Goal: Transaction & Acquisition: Book appointment/travel/reservation

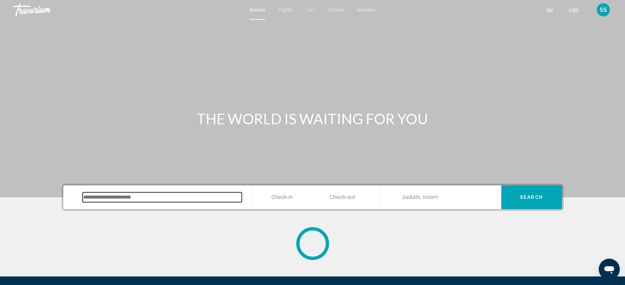
click at [155, 197] on input "Search widget" at bounding box center [162, 197] width 159 height 10
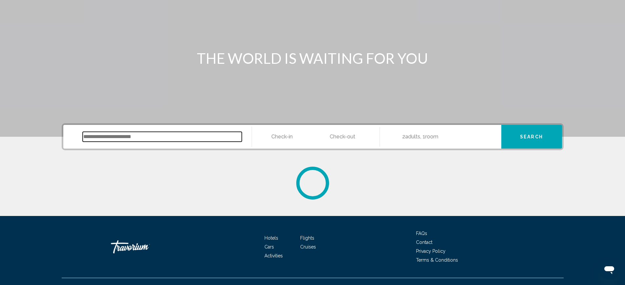
scroll to position [72, 0]
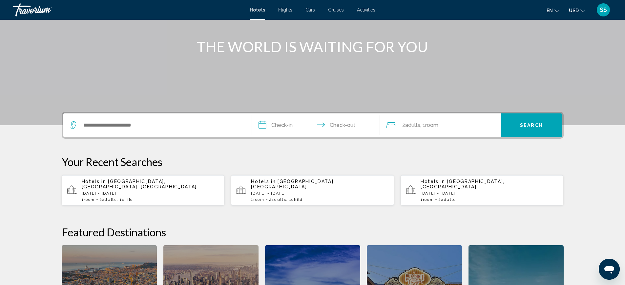
click at [145, 191] on p "[DATE] - [DATE]" at bounding box center [151, 193] width 138 height 5
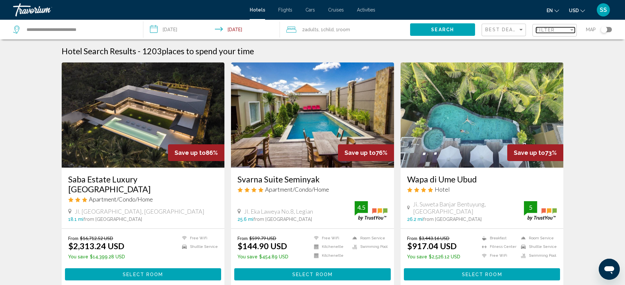
click at [550, 32] on span "Filter" at bounding box center [545, 29] width 19 height 5
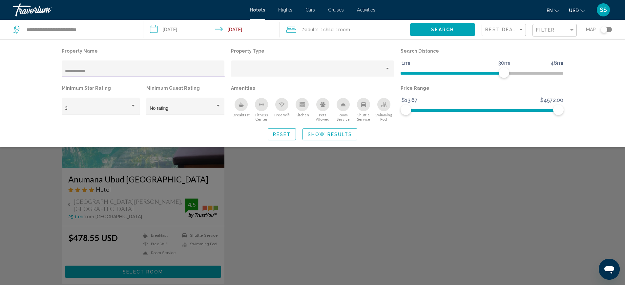
type input "**********"
click at [324, 132] on span "Show Results" at bounding box center [330, 134] width 44 height 5
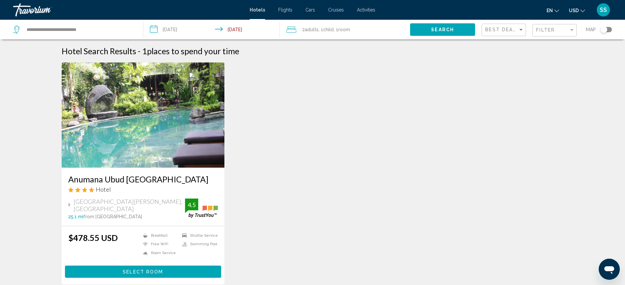
scroll to position [33, 0]
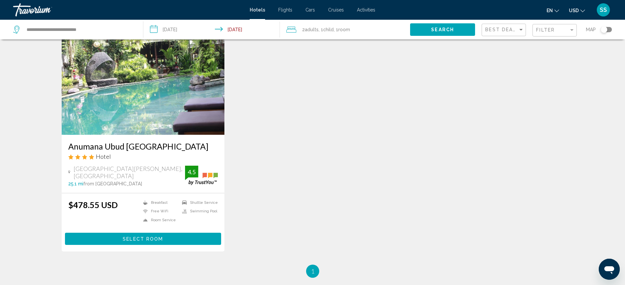
click at [169, 238] on button "Select Room" at bounding box center [143, 238] width 157 height 12
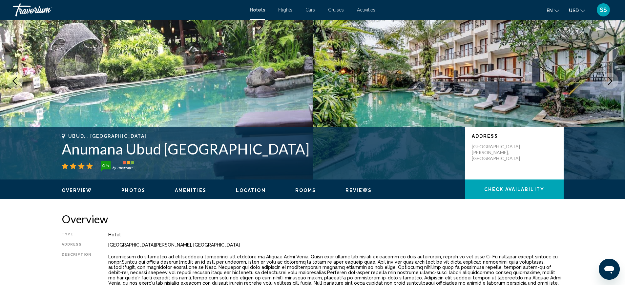
scroll to position [24, 0]
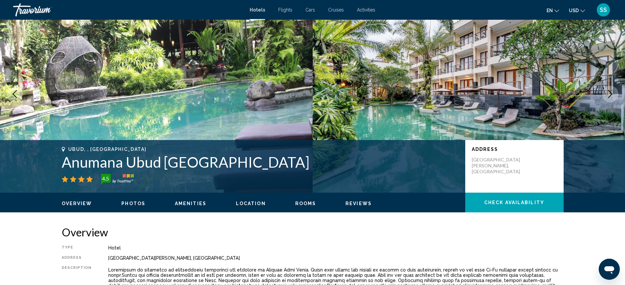
click at [426, 83] on img "Main content" at bounding box center [469, 93] width 313 height 197
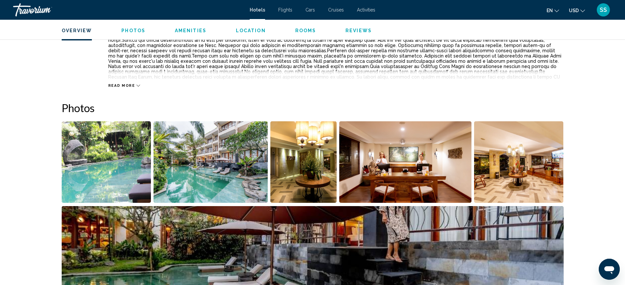
scroll to position [268, 0]
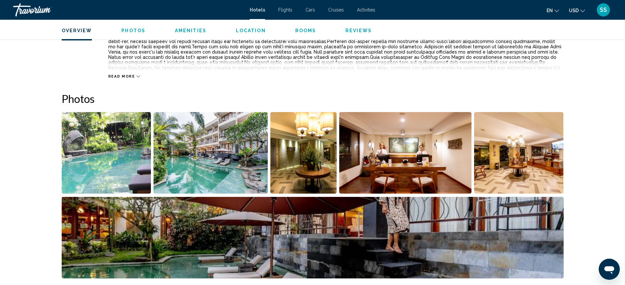
click at [117, 168] on img "Open full-screen image slider" at bounding box center [107, 152] width 90 height 81
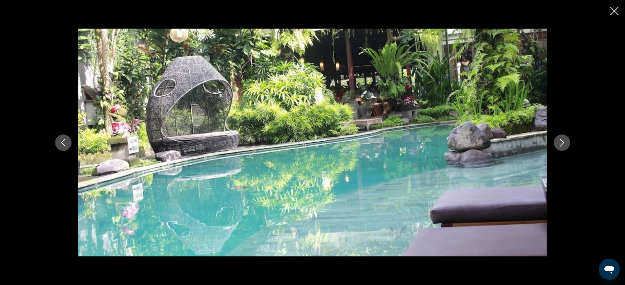
click at [561, 139] on icon "Next image" at bounding box center [562, 143] width 4 height 8
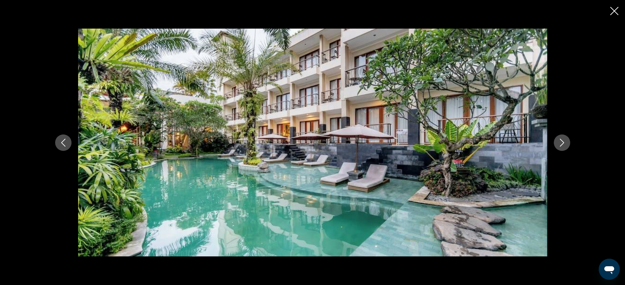
click at [561, 139] on icon "Next image" at bounding box center [562, 143] width 4 height 8
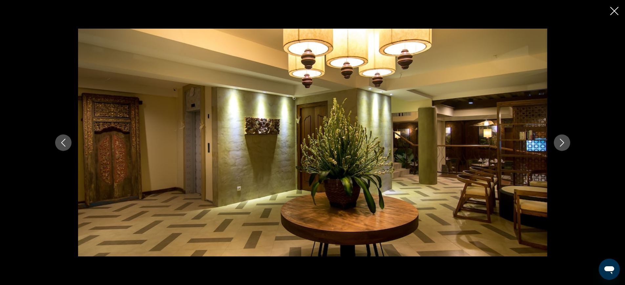
click at [561, 139] on icon "Next image" at bounding box center [562, 143] width 4 height 8
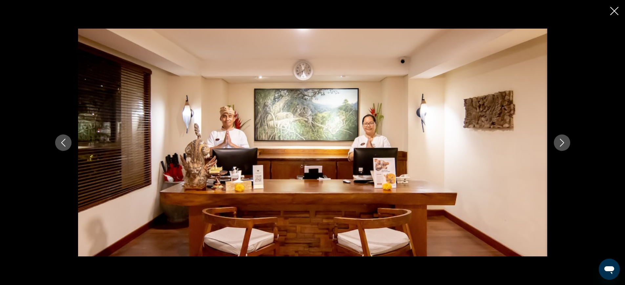
click at [561, 139] on icon "Next image" at bounding box center [562, 143] width 4 height 8
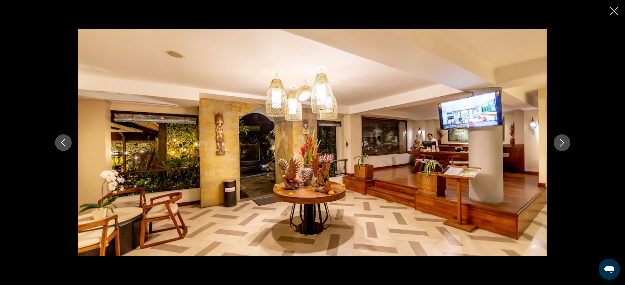
click at [561, 139] on icon "Next image" at bounding box center [562, 143] width 4 height 8
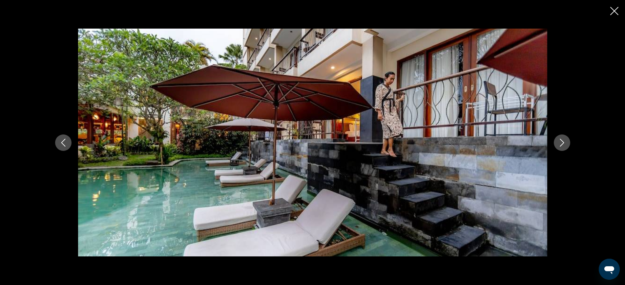
click at [561, 139] on icon "Next image" at bounding box center [562, 143] width 4 height 8
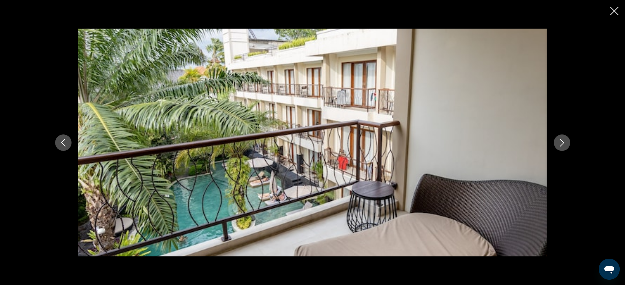
click at [561, 139] on icon "Next image" at bounding box center [562, 143] width 4 height 8
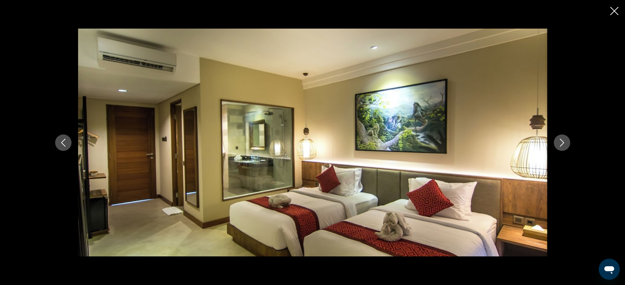
click at [561, 139] on icon "Next image" at bounding box center [562, 143] width 4 height 8
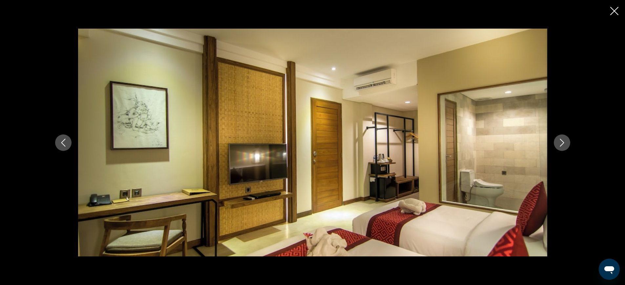
click at [561, 139] on icon "Next image" at bounding box center [562, 143] width 4 height 8
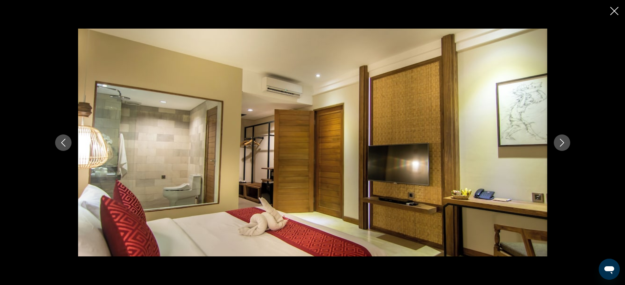
click at [561, 139] on icon "Next image" at bounding box center [562, 143] width 4 height 8
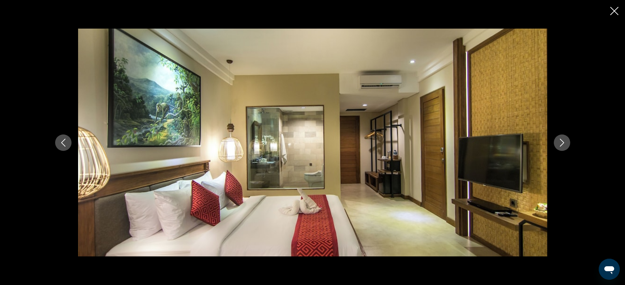
click at [561, 139] on icon "Next image" at bounding box center [562, 143] width 4 height 8
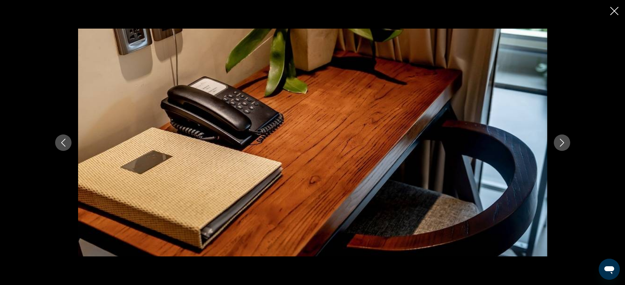
click at [61, 143] on icon "Previous image" at bounding box center [63, 143] width 8 height 8
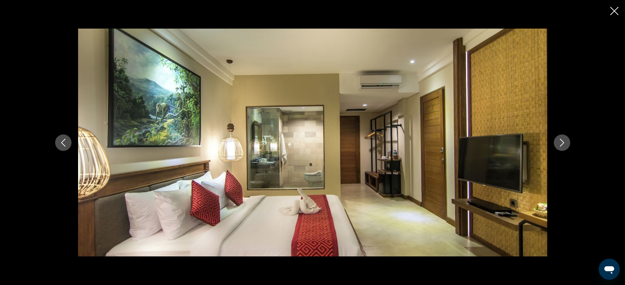
click at [564, 139] on icon "Next image" at bounding box center [562, 143] width 8 height 8
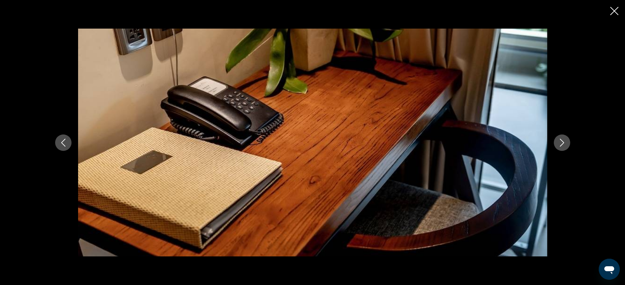
click at [564, 140] on icon "Next image" at bounding box center [562, 143] width 8 height 8
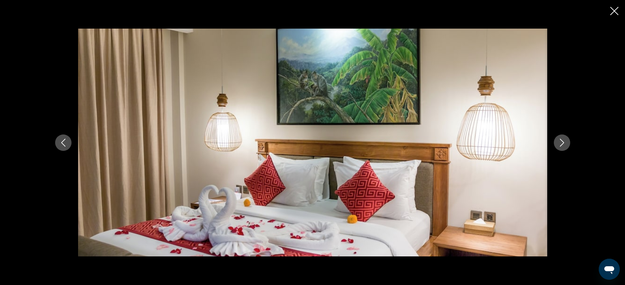
click at [564, 140] on icon "Next image" at bounding box center [562, 143] width 8 height 8
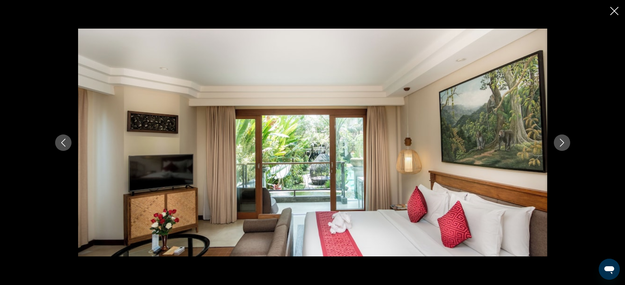
click at [564, 140] on icon "Next image" at bounding box center [562, 143] width 8 height 8
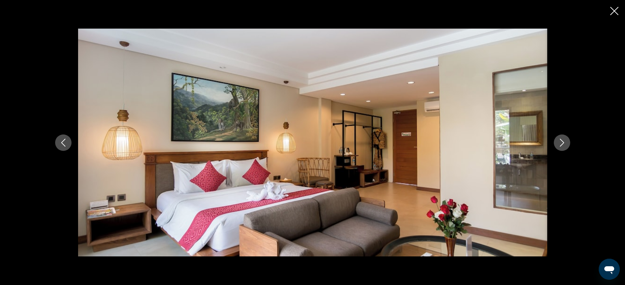
click at [564, 140] on icon "Next image" at bounding box center [562, 143] width 8 height 8
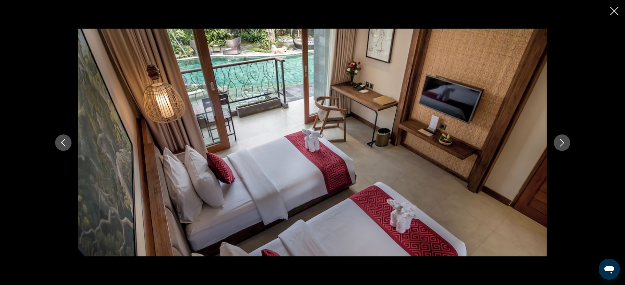
click at [63, 143] on icon "Previous image" at bounding box center [63, 143] width 8 height 8
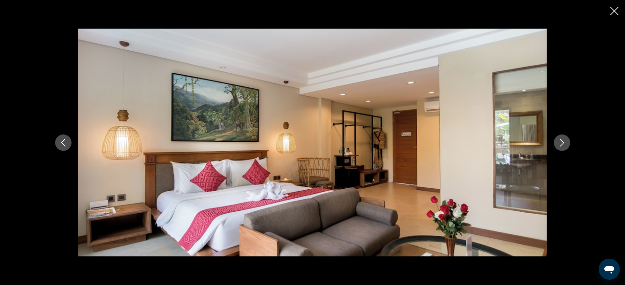
click at [63, 143] on icon "Previous image" at bounding box center [63, 143] width 8 height 8
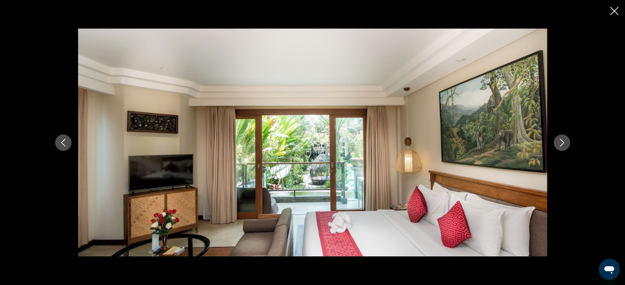
click at [63, 143] on icon "Previous image" at bounding box center [63, 143] width 8 height 8
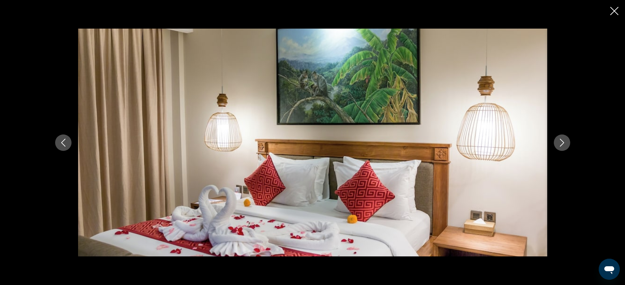
click at [63, 143] on icon "Previous image" at bounding box center [63, 143] width 8 height 8
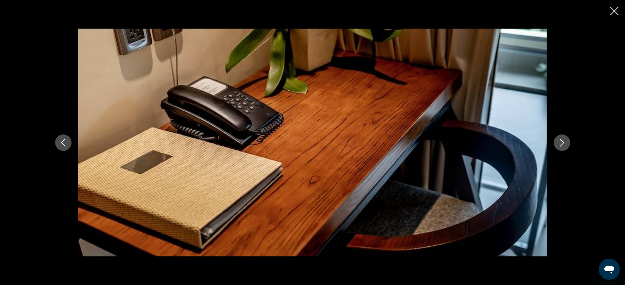
click at [63, 143] on icon "Previous image" at bounding box center [63, 143] width 8 height 8
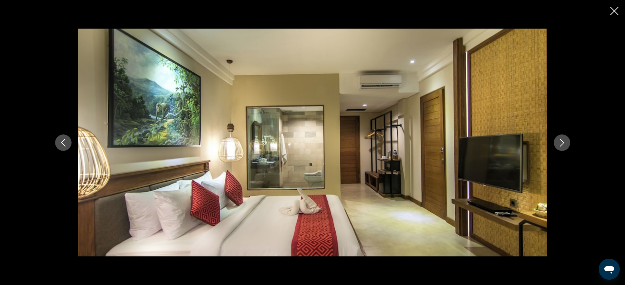
click at [63, 143] on icon "Previous image" at bounding box center [63, 143] width 8 height 8
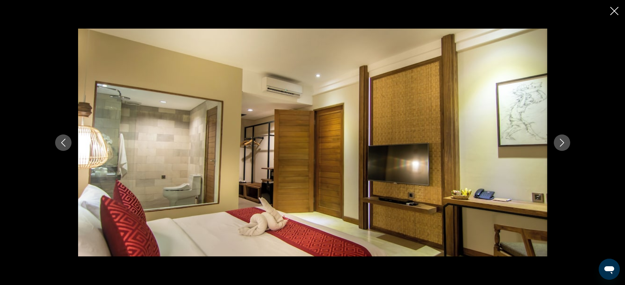
click at [568, 144] on button "Next image" at bounding box center [562, 142] width 16 height 16
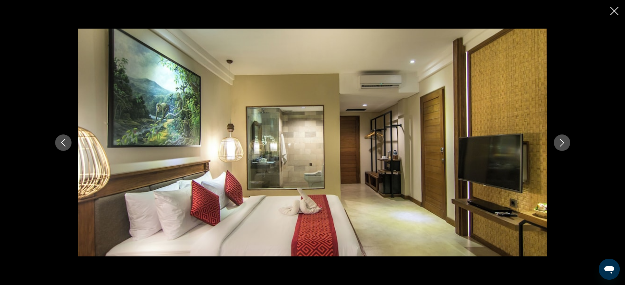
drag, startPoint x: 424, startPoint y: 1, endPoint x: 440, endPoint y: 150, distance: 150.2
click at [440, 150] on img "Main content" at bounding box center [312, 143] width 469 height 228
click at [564, 140] on icon "Next image" at bounding box center [562, 143] width 8 height 8
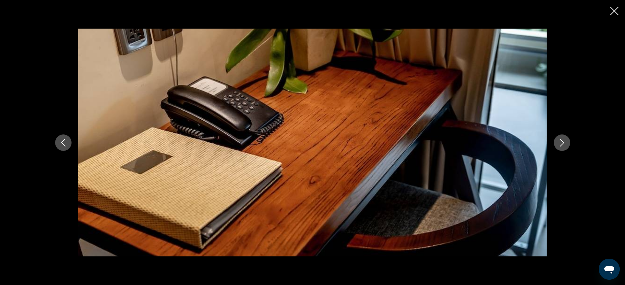
click at [564, 140] on icon "Next image" at bounding box center [562, 143] width 8 height 8
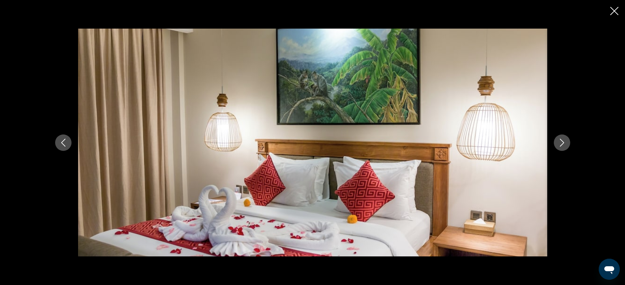
click at [564, 140] on icon "Next image" at bounding box center [562, 143] width 8 height 8
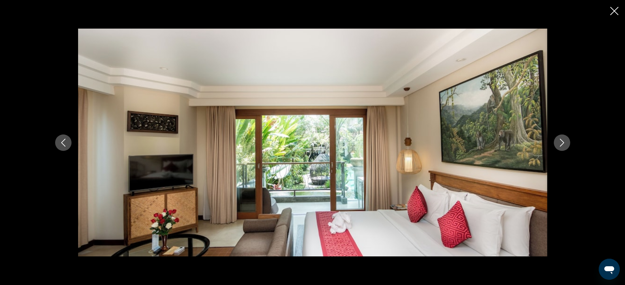
click at [564, 140] on icon "Next image" at bounding box center [562, 143] width 8 height 8
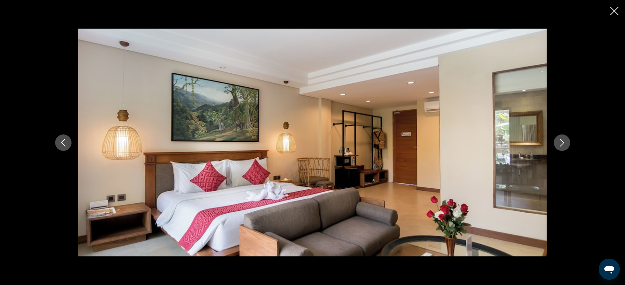
click at [564, 140] on icon "Next image" at bounding box center [562, 143] width 8 height 8
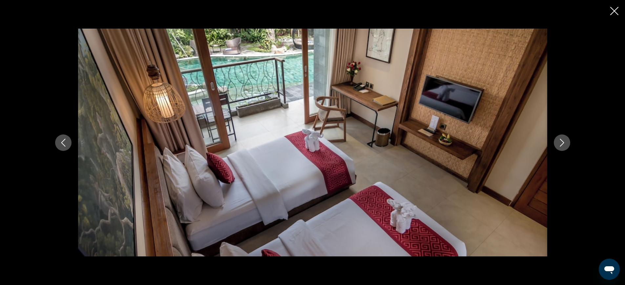
click at [564, 140] on icon "Next image" at bounding box center [562, 143] width 8 height 8
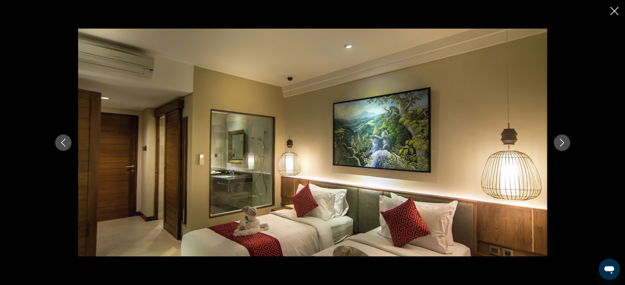
click at [564, 140] on icon "Next image" at bounding box center [562, 143] width 8 height 8
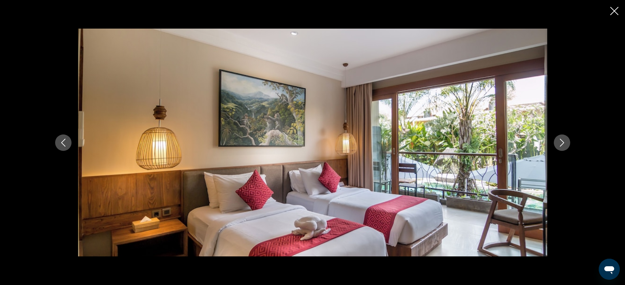
click at [565, 140] on icon "Next image" at bounding box center [562, 143] width 8 height 8
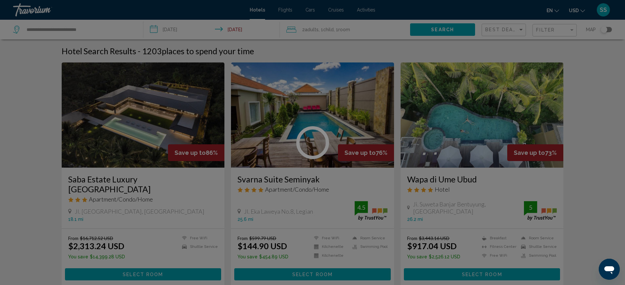
click at [559, 31] on div at bounding box center [312, 142] width 625 height 285
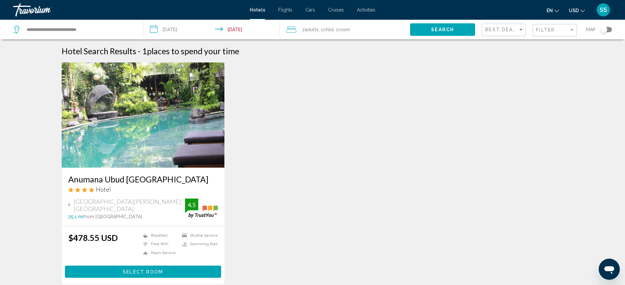
click at [164, 267] on button "Select Room" at bounding box center [143, 271] width 157 height 12
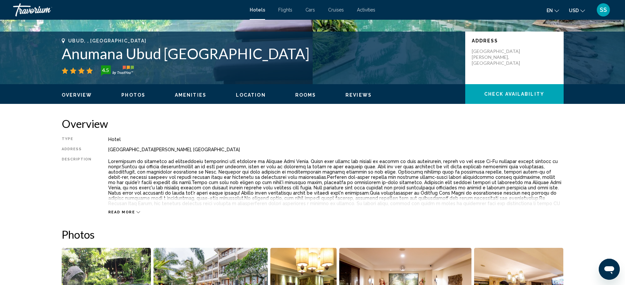
scroll to position [172, 0]
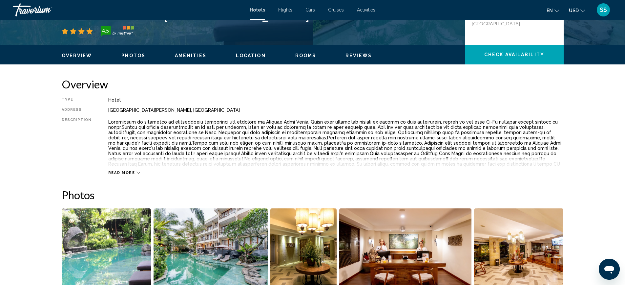
click at [125, 172] on span "Read more" at bounding box center [121, 172] width 27 height 4
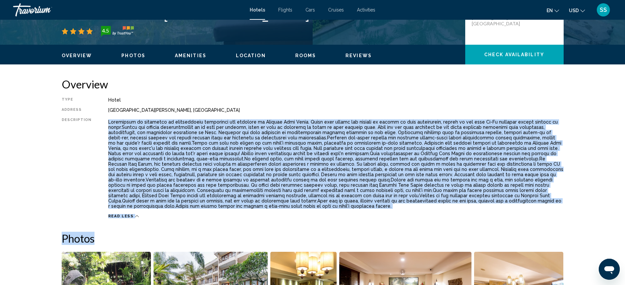
drag, startPoint x: 106, startPoint y: 120, endPoint x: 564, endPoint y: 214, distance: 468.0
copy div "Experience an abundance of unparalleled facilities and features at [GEOGRAPHIC_…"
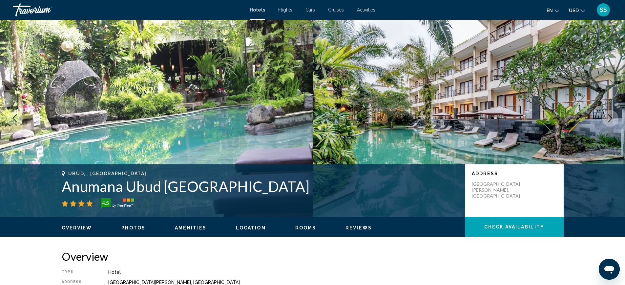
click at [60, 111] on img "Main content" at bounding box center [156, 118] width 313 height 197
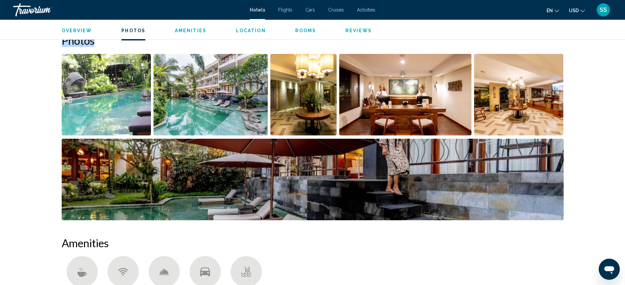
scroll to position [360, 0]
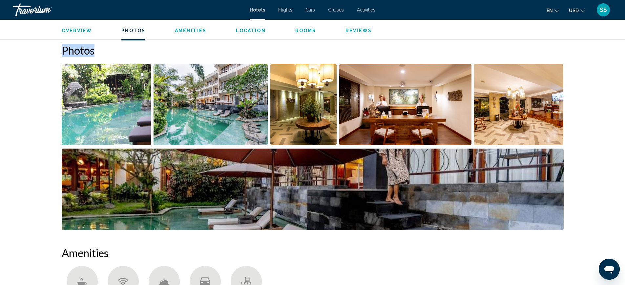
click at [114, 91] on img "Open full-screen image slider" at bounding box center [107, 104] width 90 height 81
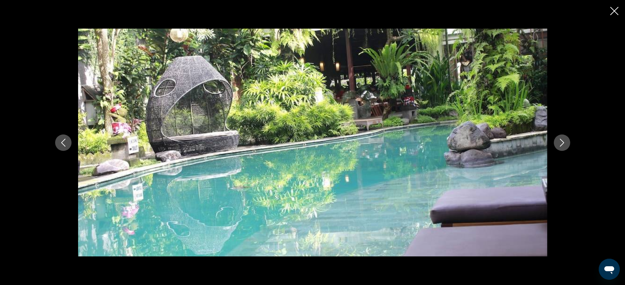
click at [559, 138] on button "Next image" at bounding box center [562, 142] width 16 height 16
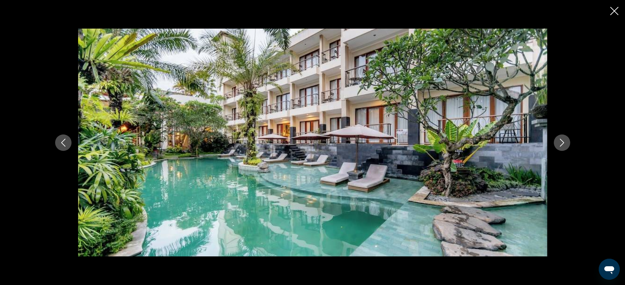
click at [559, 138] on button "Next image" at bounding box center [562, 142] width 16 height 16
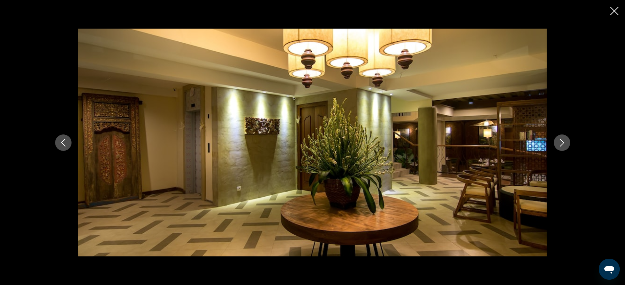
click at [559, 138] on button "Next image" at bounding box center [562, 142] width 16 height 16
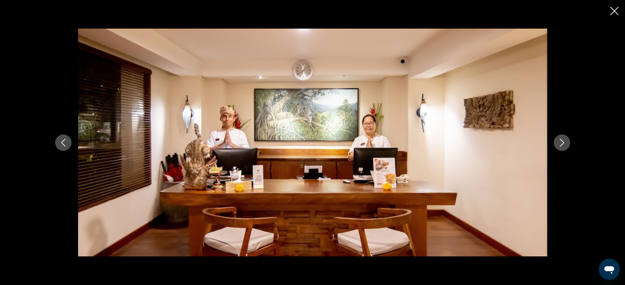
click at [559, 138] on button "Next image" at bounding box center [562, 142] width 16 height 16
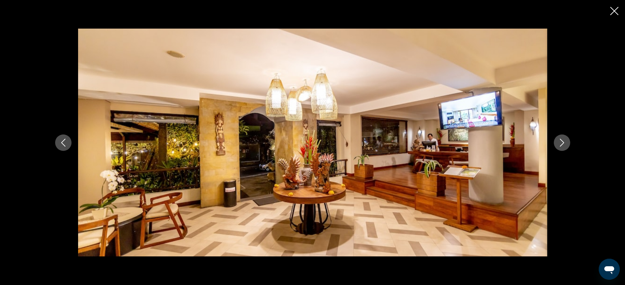
click at [559, 138] on button "Next image" at bounding box center [562, 142] width 16 height 16
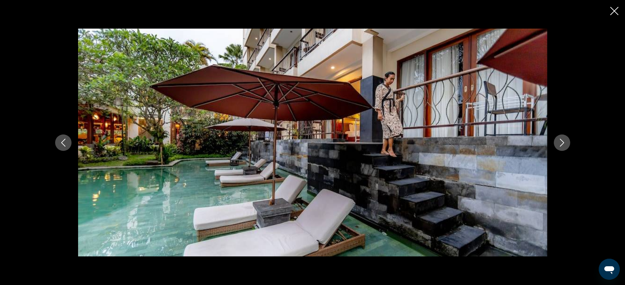
click at [559, 138] on button "Next image" at bounding box center [562, 142] width 16 height 16
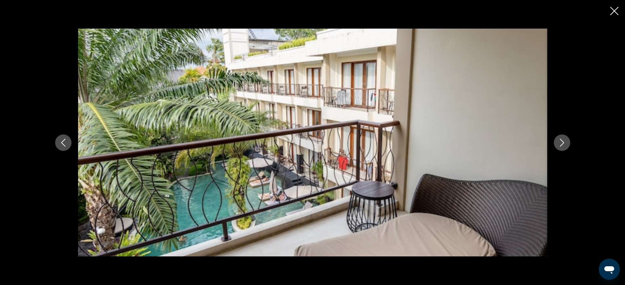
click at [559, 138] on button "Next image" at bounding box center [562, 142] width 16 height 16
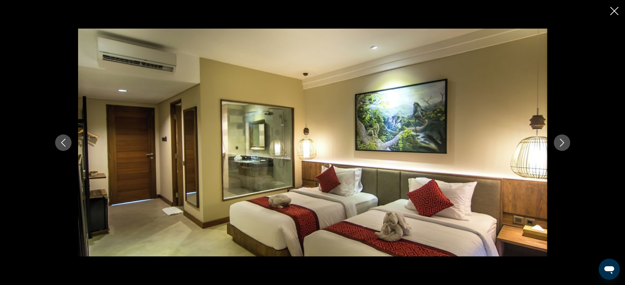
click at [549, 142] on div "Main content" at bounding box center [313, 143] width 528 height 228
click at [564, 141] on icon "Next image" at bounding box center [562, 143] width 8 height 8
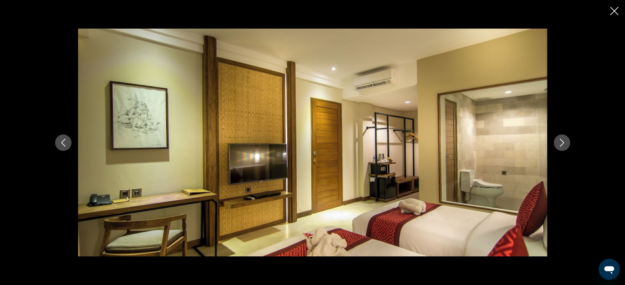
click at [566, 143] on icon "Next image" at bounding box center [562, 143] width 8 height 8
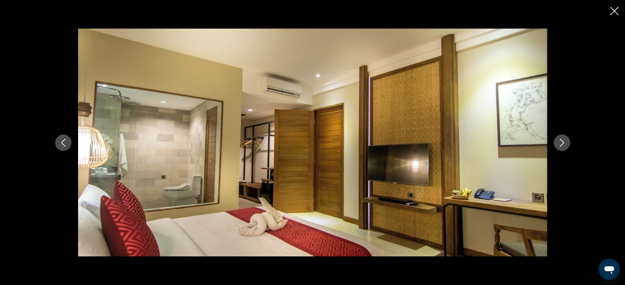
click at [558, 146] on button "Next image" at bounding box center [562, 142] width 16 height 16
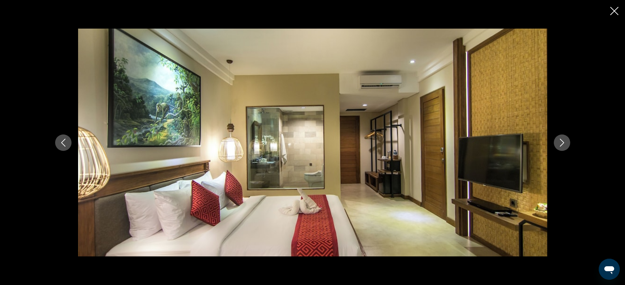
click at [553, 147] on div "Main content" at bounding box center [313, 143] width 528 height 228
click at [611, 8] on icon "Close slideshow" at bounding box center [614, 11] width 8 height 8
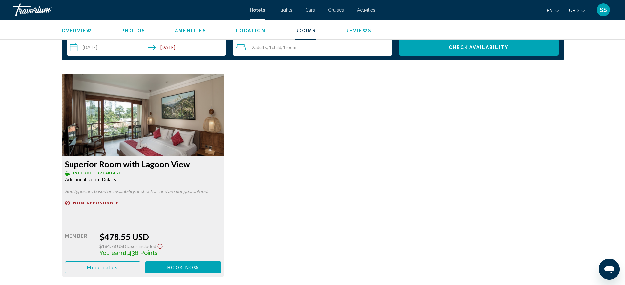
scroll to position [944, 0]
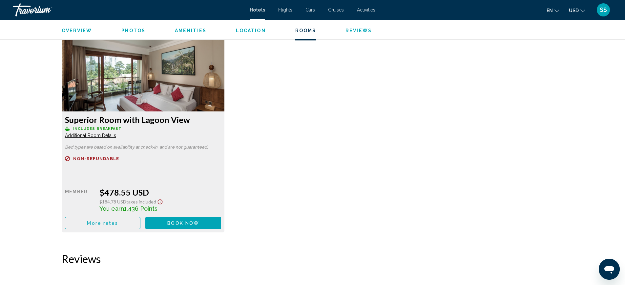
click at [122, 218] on button "More rates" at bounding box center [103, 223] width 76 height 12
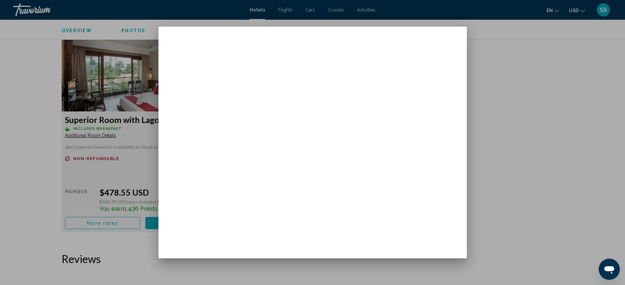
scroll to position [0, 0]
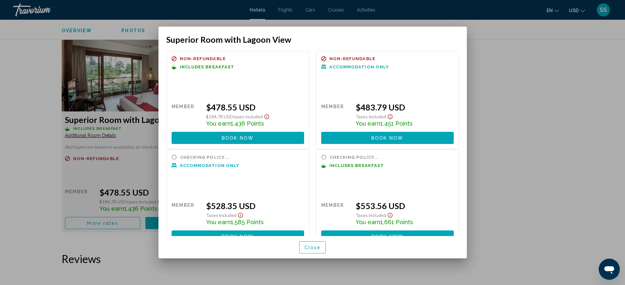
click at [493, 56] on div at bounding box center [312, 142] width 625 height 285
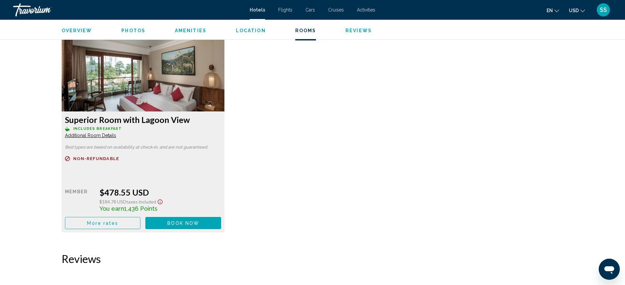
click at [98, 220] on span "More rates" at bounding box center [102, 222] width 31 height 5
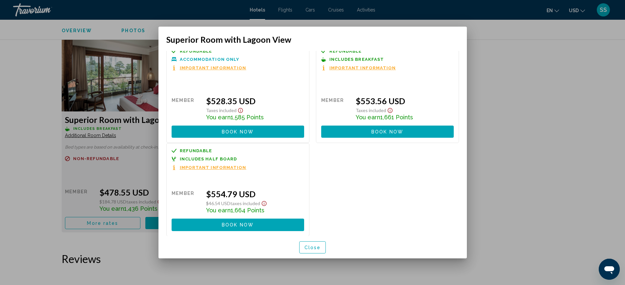
scroll to position [0, 0]
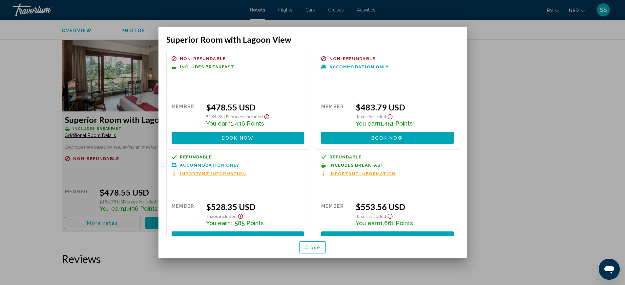
drag, startPoint x: 514, startPoint y: 42, endPoint x: 496, endPoint y: 97, distance: 57.9
click at [513, 44] on div at bounding box center [312, 142] width 625 height 285
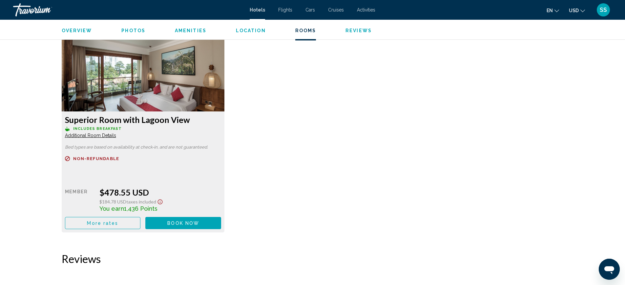
click at [182, 220] on span "Book now" at bounding box center [183, 222] width 32 height 5
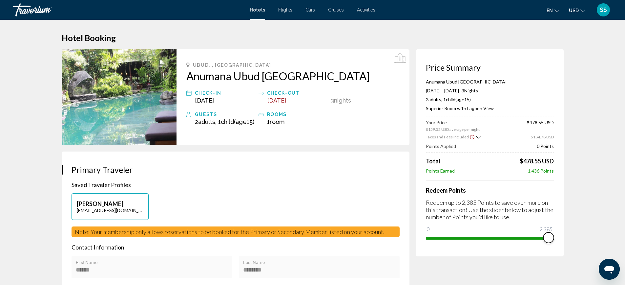
drag, startPoint x: 432, startPoint y: 228, endPoint x: 561, endPoint y: 237, distance: 129.6
click at [561, 237] on div "Price Summary Anumana [GEOGRAPHIC_DATA] [DATE] - [DATE] - 3 Night Nights 2 Adul…" at bounding box center [490, 152] width 148 height 207
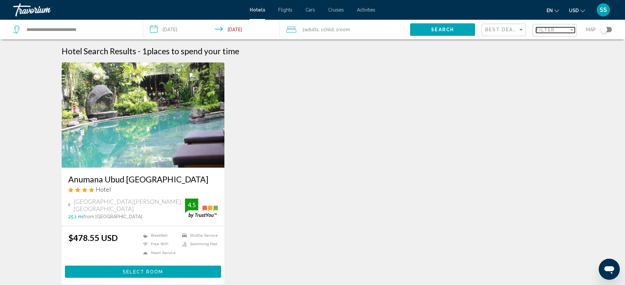
click at [551, 28] on span "Filter" at bounding box center [545, 29] width 19 height 5
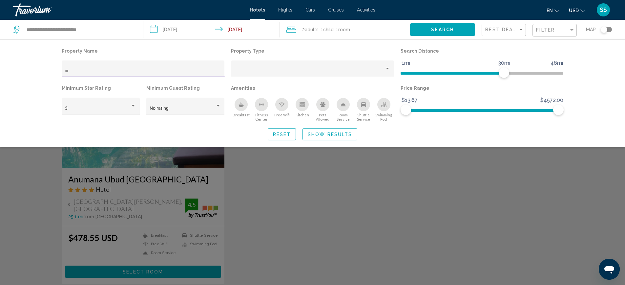
type input "*"
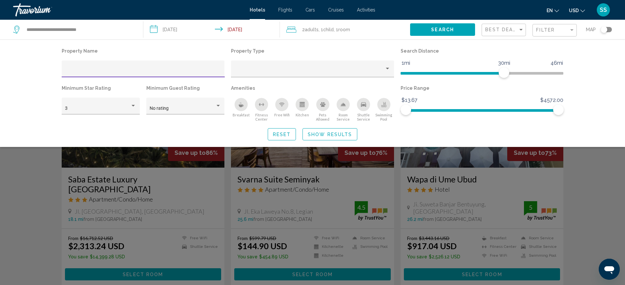
click at [339, 131] on span "Show Results" at bounding box center [330, 133] width 44 height 5
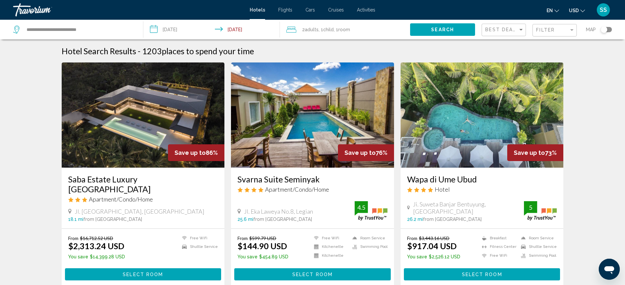
click at [543, 35] on div "Filter" at bounding box center [555, 30] width 39 height 12
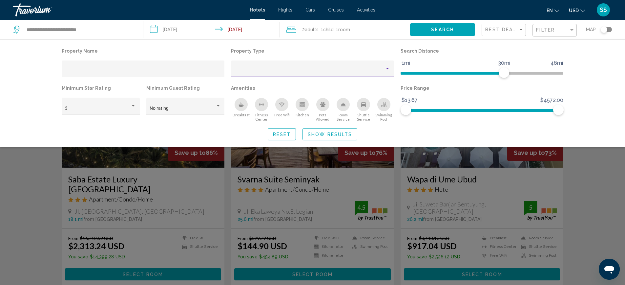
click at [236, 71] on div "Property type" at bounding box center [310, 71] width 150 height 5
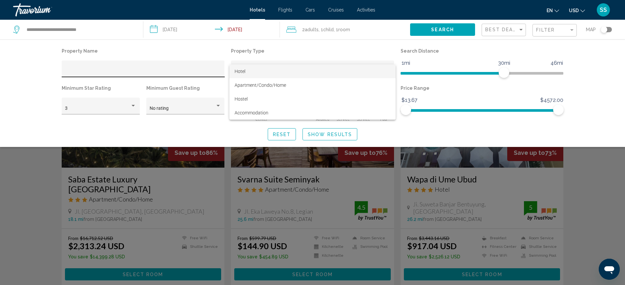
click at [69, 68] on div at bounding box center [312, 142] width 625 height 285
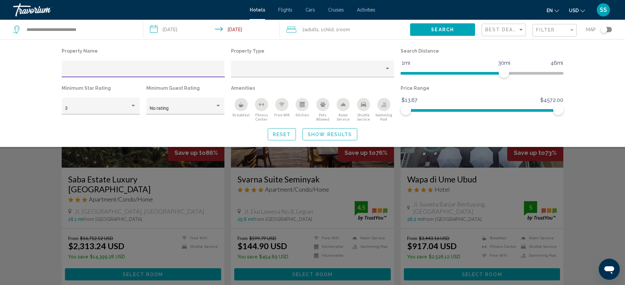
click at [70, 70] on input "Hotel Filters" at bounding box center [143, 71] width 156 height 5
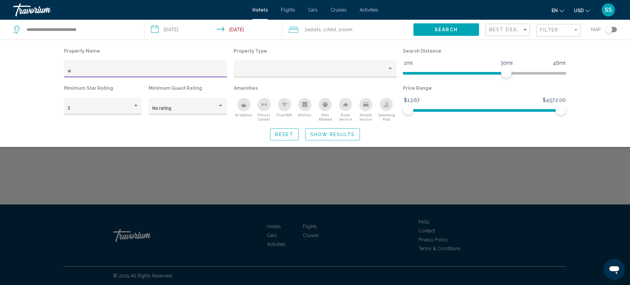
type input "*"
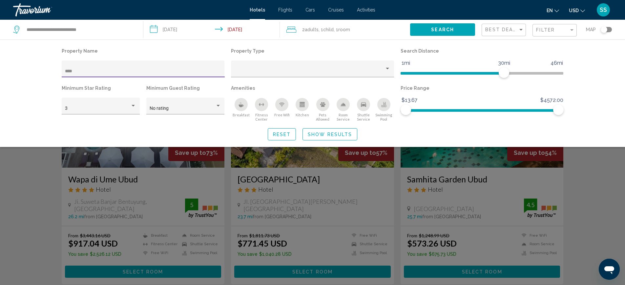
type input "****"
click at [346, 136] on span "Show Results" at bounding box center [330, 134] width 44 height 5
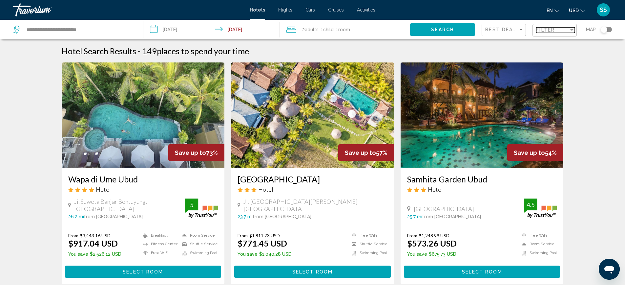
click at [554, 32] on span "Filter" at bounding box center [545, 29] width 19 height 5
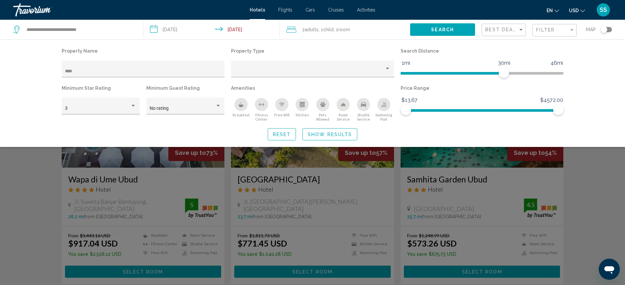
click at [240, 105] on icon "Breakfast" at bounding box center [241, 105] width 5 height 3
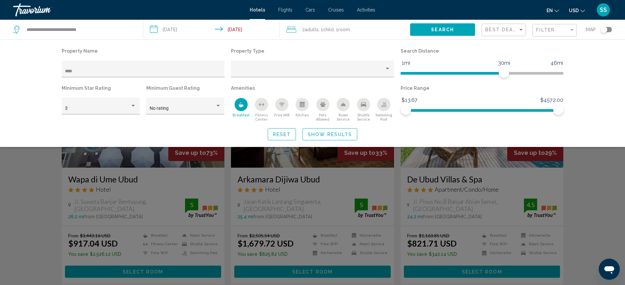
click at [388, 104] on div "Swimming Pool" at bounding box center [383, 104] width 13 height 13
click at [340, 132] on span "Show Results" at bounding box center [330, 134] width 44 height 5
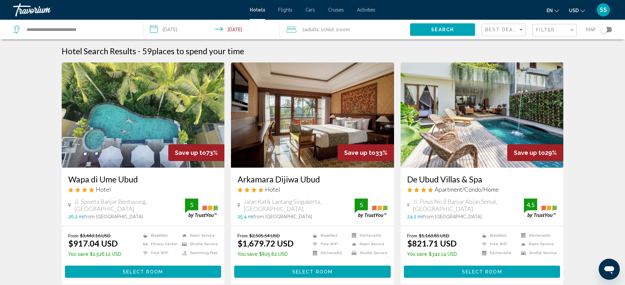
click at [609, 29] on div "Toggle map" at bounding box center [606, 29] width 11 height 5
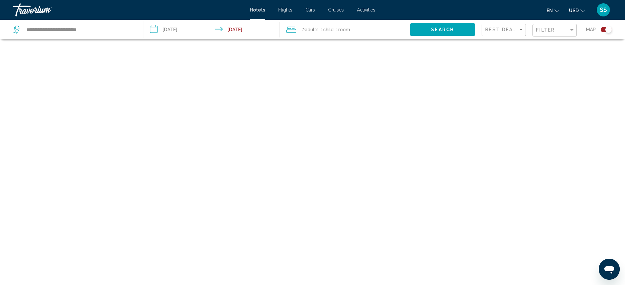
scroll to position [39, 0]
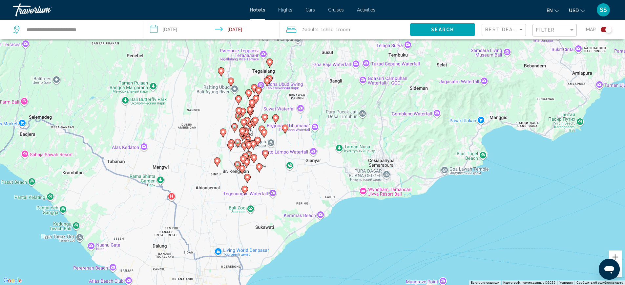
drag, startPoint x: 412, startPoint y: 164, endPoint x: 350, endPoint y: 136, distance: 68.2
click at [350, 136] on div "Чтобы активировать перетаскивание с помощью клавиатуры, нажмите Alt + Ввод. Пос…" at bounding box center [312, 142] width 625 height 285
click at [617, 254] on button "Увеличить" at bounding box center [615, 256] width 13 height 13
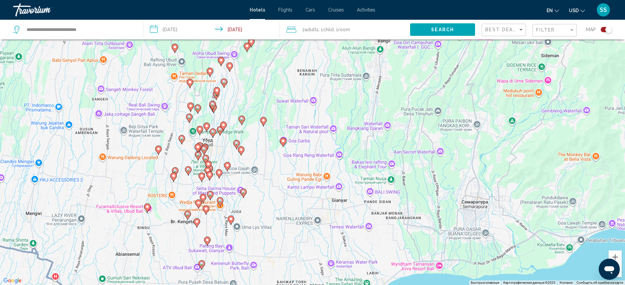
drag, startPoint x: 313, startPoint y: 188, endPoint x: 345, endPoint y: 221, distance: 45.7
click at [339, 212] on div "Чтобы активировать перетаскивание с помощью клавиатуры, нажмите Alt + Ввод. Пос…" at bounding box center [312, 142] width 625 height 285
click at [614, 254] on button "Увеличить" at bounding box center [615, 256] width 13 height 13
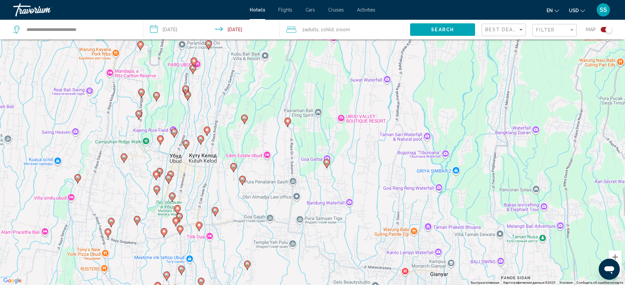
drag, startPoint x: 76, startPoint y: 186, endPoint x: 150, endPoint y: 202, distance: 75.5
click at [150, 202] on div "Чтобы активировать перетаскивание с помощью клавиатуры, нажмите Alt + Ввод. Пос…" at bounding box center [312, 142] width 625 height 285
click at [171, 196] on image "Main content" at bounding box center [172, 196] width 4 height 4
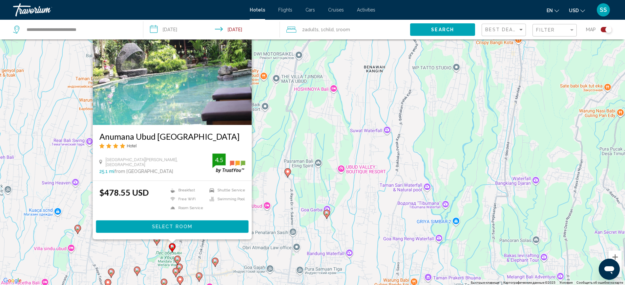
click at [284, 207] on div "Чтобы активировать перетаскивание с помощью клавиатуры, нажмите Alt + Ввод. Пос…" at bounding box center [312, 142] width 625 height 285
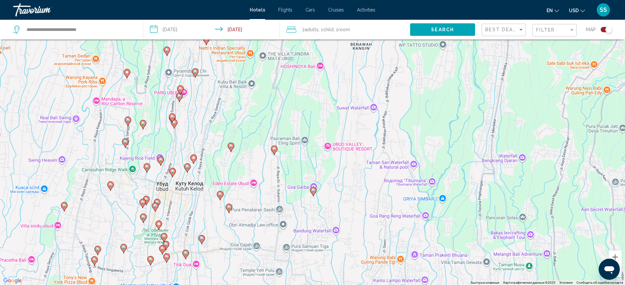
drag, startPoint x: 221, startPoint y: 261, endPoint x: 192, endPoint y: 207, distance: 60.8
click at [192, 207] on div "Чтобы активировать перетаскивание с помощью клавиатуры, нажмите Alt + Ввод. Пос…" at bounding box center [312, 142] width 625 height 285
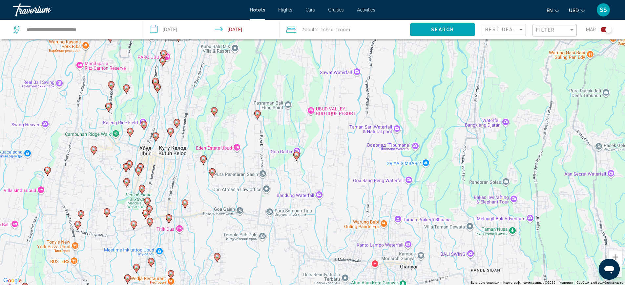
click at [145, 201] on icon "Main content" at bounding box center [147, 201] width 6 height 9
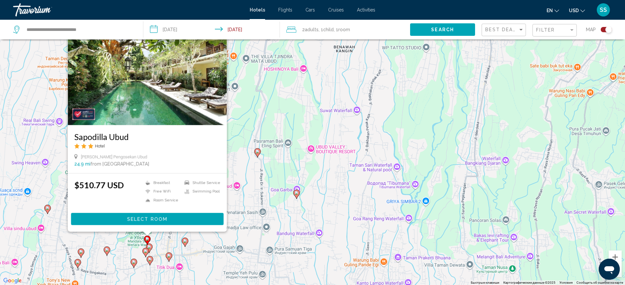
click at [156, 215] on button "Select Room" at bounding box center [147, 218] width 153 height 12
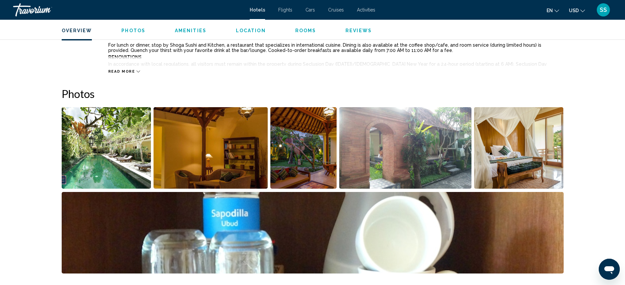
scroll to position [277, 0]
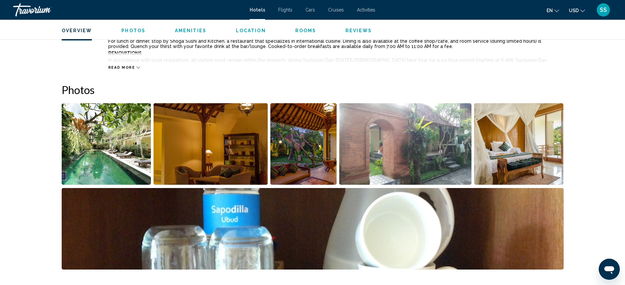
click at [96, 165] on img "Open full-screen image slider" at bounding box center [107, 143] width 90 height 81
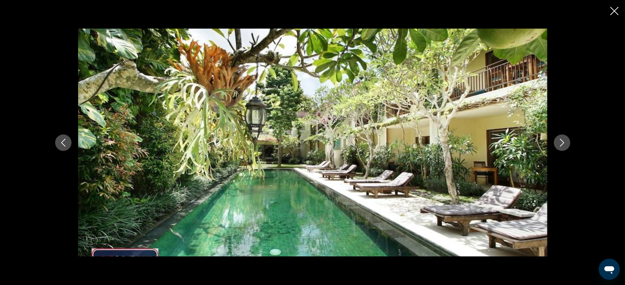
click at [563, 138] on button "Next image" at bounding box center [562, 142] width 16 height 16
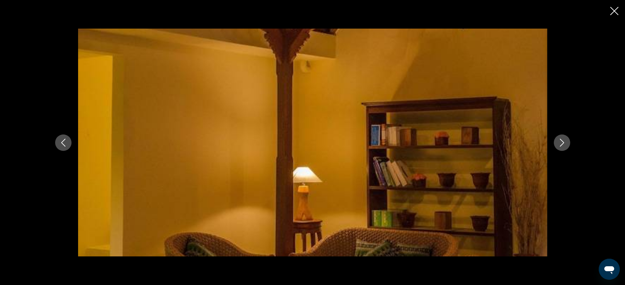
click at [563, 143] on icon "Next image" at bounding box center [562, 143] width 8 height 8
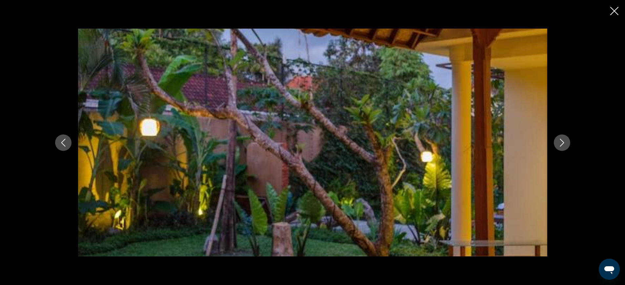
click at [563, 143] on icon "Next image" at bounding box center [562, 143] width 8 height 8
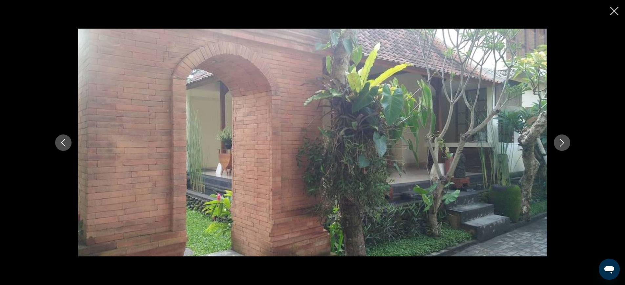
click at [563, 144] on icon "Next image" at bounding box center [562, 143] width 8 height 8
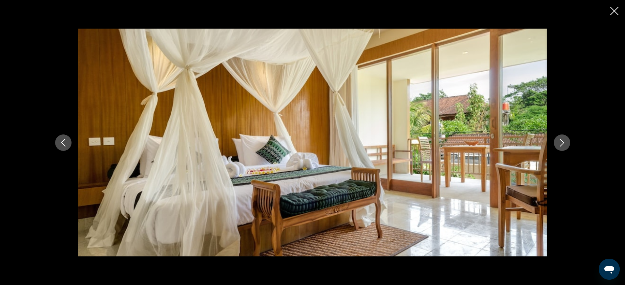
click at [563, 144] on icon "Next image" at bounding box center [562, 143] width 8 height 8
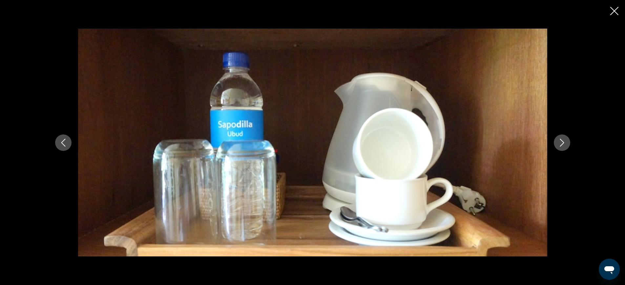
click at [563, 144] on icon "Next image" at bounding box center [562, 143] width 8 height 8
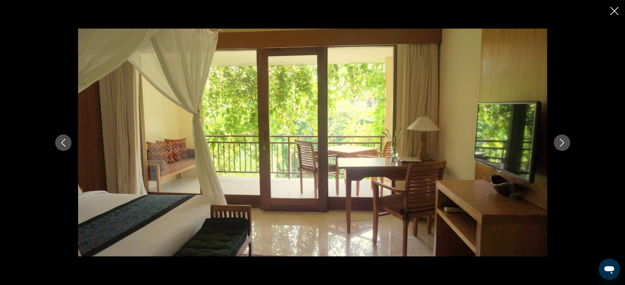
click at [563, 144] on icon "Next image" at bounding box center [562, 143] width 8 height 8
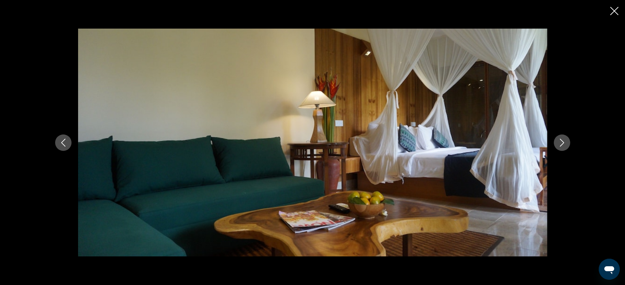
click at [563, 147] on button "Next image" at bounding box center [562, 142] width 16 height 16
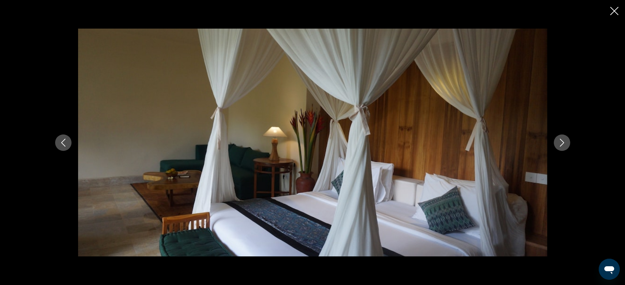
click at [563, 147] on button "Next image" at bounding box center [562, 142] width 16 height 16
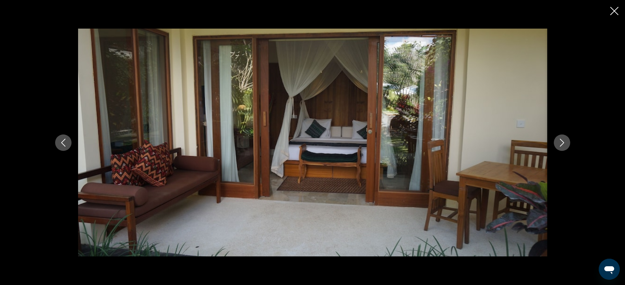
click at [563, 147] on button "Next image" at bounding box center [562, 142] width 16 height 16
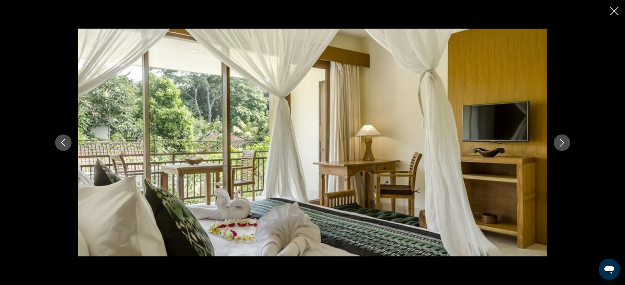
click at [563, 147] on button "Next image" at bounding box center [562, 142] width 16 height 16
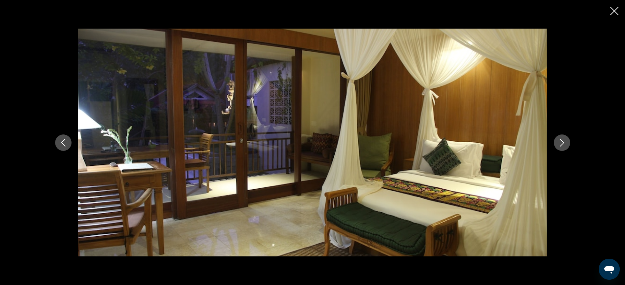
click at [563, 147] on button "Next image" at bounding box center [562, 142] width 16 height 16
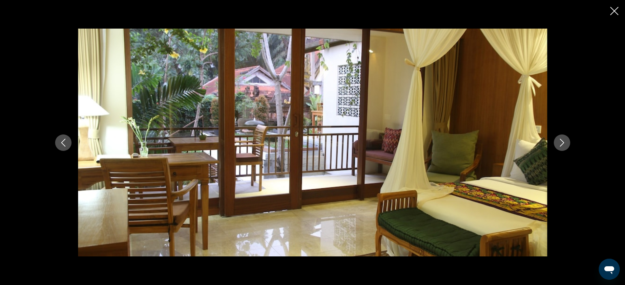
click at [563, 147] on button "Next image" at bounding box center [562, 142] width 16 height 16
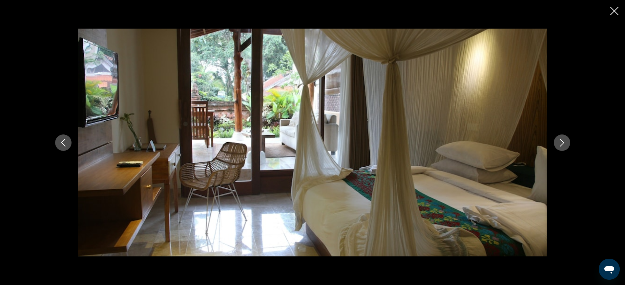
click at [563, 147] on button "Next image" at bounding box center [562, 142] width 16 height 16
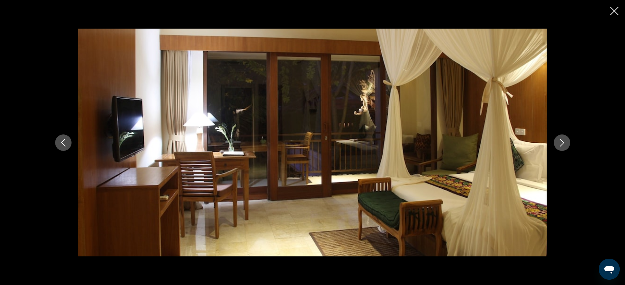
click at [561, 146] on button "Next image" at bounding box center [562, 142] width 16 height 16
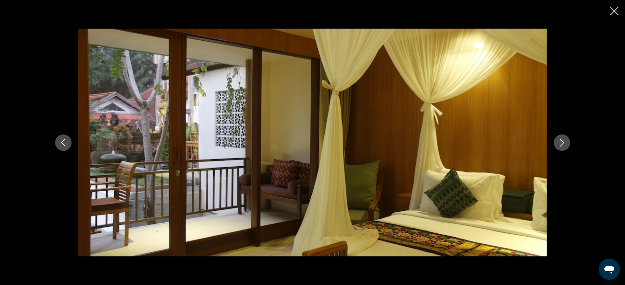
click at [561, 146] on button "Next image" at bounding box center [562, 142] width 16 height 16
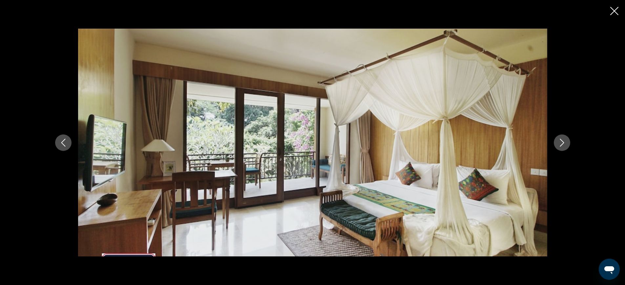
click at [561, 146] on button "Next image" at bounding box center [562, 142] width 16 height 16
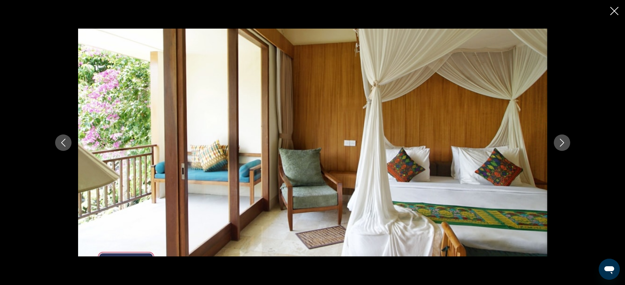
click at [613, 7] on icon "Close slideshow" at bounding box center [614, 11] width 8 height 8
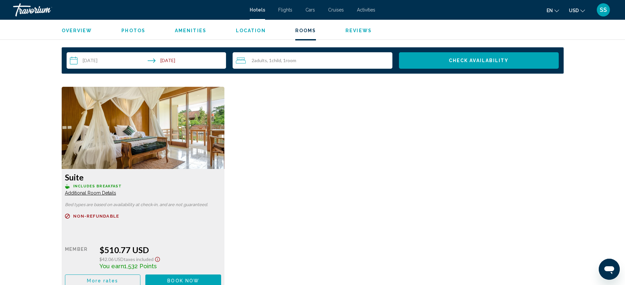
scroll to position [882, 0]
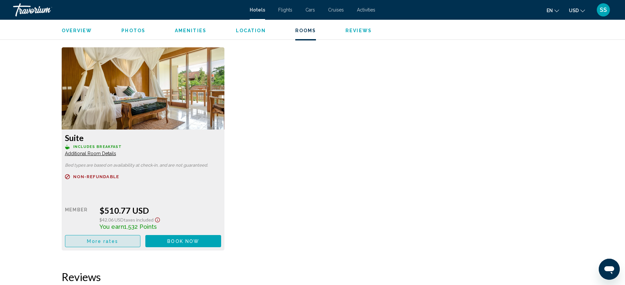
click at [100, 239] on span "More rates" at bounding box center [102, 240] width 31 height 5
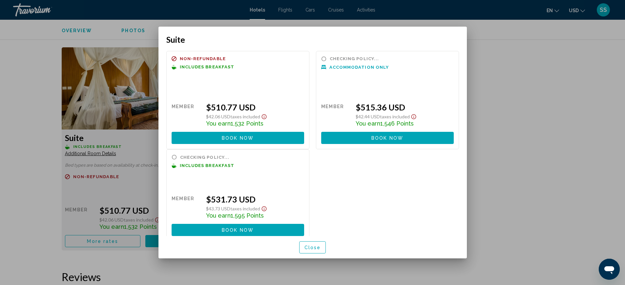
scroll to position [0, 0]
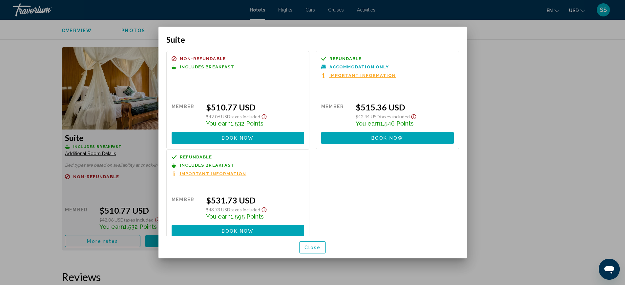
click at [500, 52] on div at bounding box center [312, 142] width 625 height 285
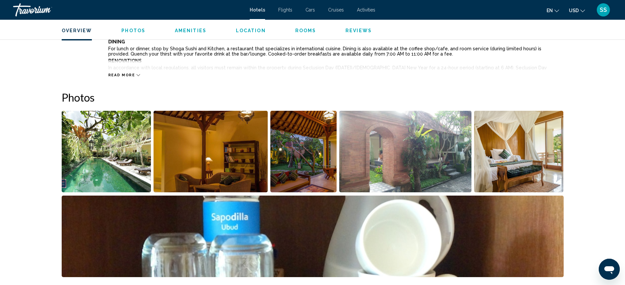
scroll to position [298, 0]
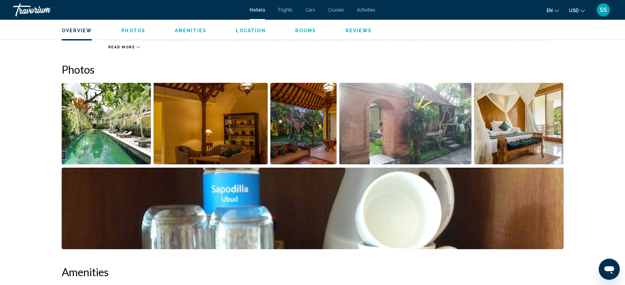
click at [96, 138] on img "Open full-screen image slider" at bounding box center [107, 123] width 90 height 81
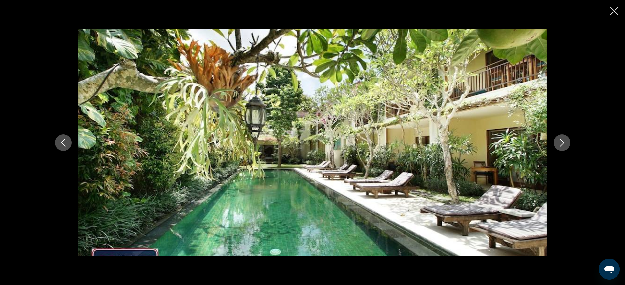
click at [568, 141] on button "Next image" at bounding box center [562, 142] width 16 height 16
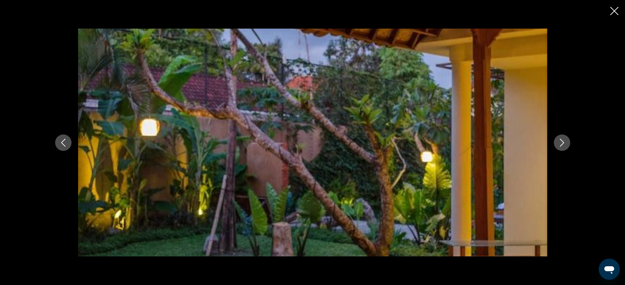
click at [568, 141] on button "Next image" at bounding box center [562, 142] width 16 height 16
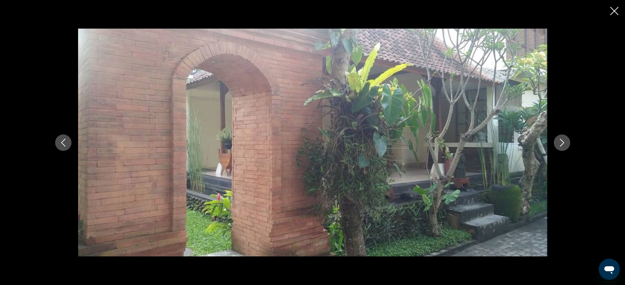
click at [568, 141] on button "Next image" at bounding box center [562, 142] width 16 height 16
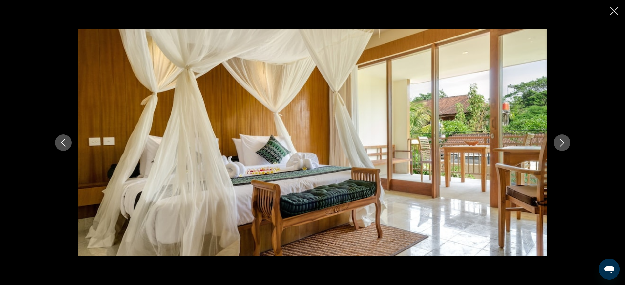
click at [568, 141] on button "Next image" at bounding box center [562, 142] width 16 height 16
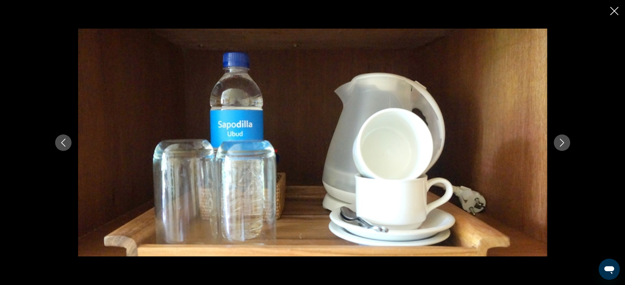
click at [568, 141] on button "Next image" at bounding box center [562, 142] width 16 height 16
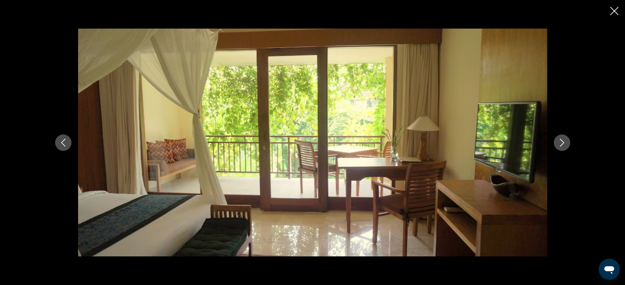
click at [566, 139] on button "Next image" at bounding box center [562, 142] width 16 height 16
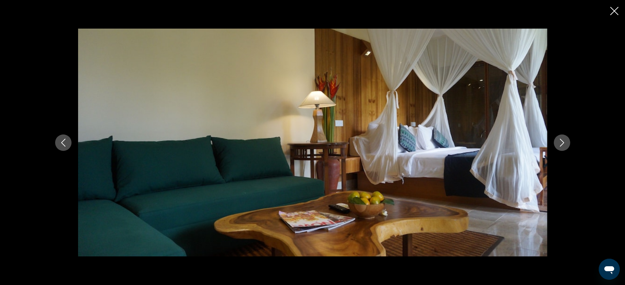
click at [564, 140] on icon "Next image" at bounding box center [562, 143] width 8 height 8
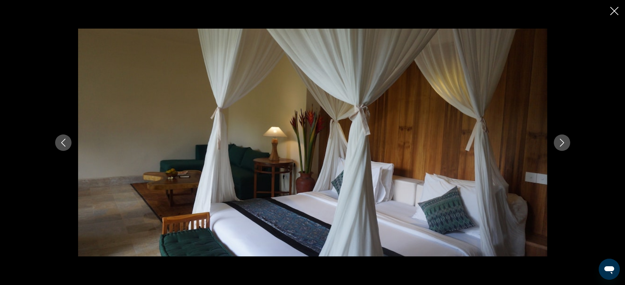
click at [564, 140] on icon "Next image" at bounding box center [562, 143] width 8 height 8
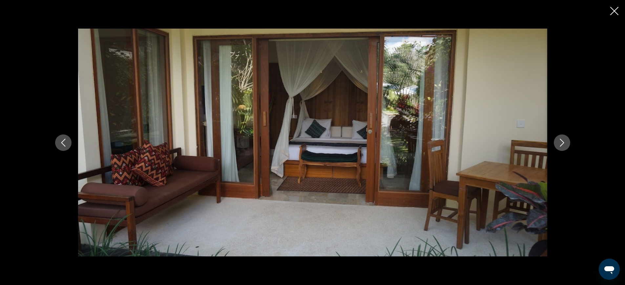
click at [564, 140] on icon "Next image" at bounding box center [562, 143] width 8 height 8
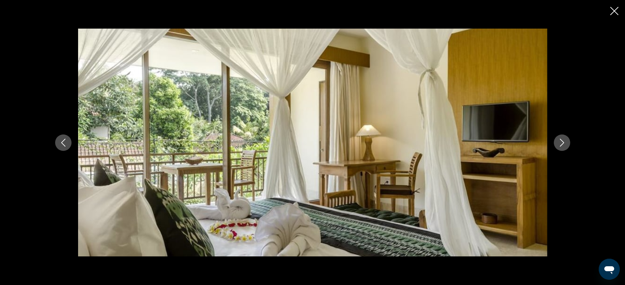
click at [564, 140] on icon "Next image" at bounding box center [562, 143] width 8 height 8
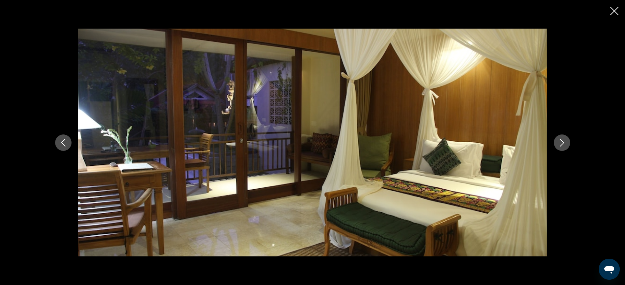
click at [564, 140] on icon "Next image" at bounding box center [562, 143] width 8 height 8
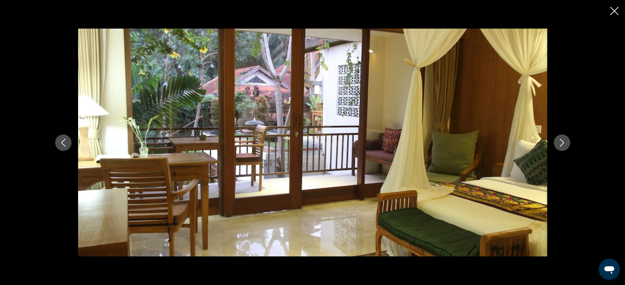
click at [564, 140] on icon "Next image" at bounding box center [562, 143] width 8 height 8
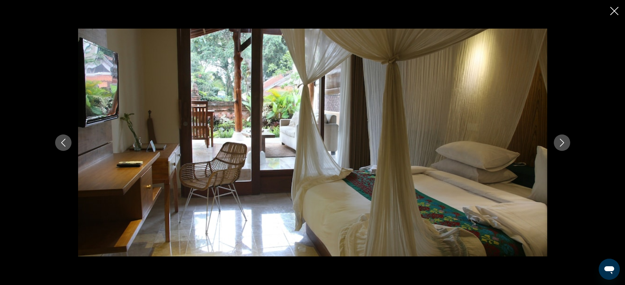
drag, startPoint x: 564, startPoint y: 140, endPoint x: 562, endPoint y: 135, distance: 5.9
click at [562, 137] on button "Next image" at bounding box center [562, 142] width 16 height 16
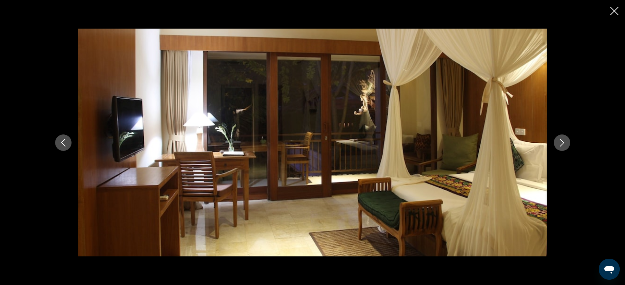
click at [562, 134] on div "Main content" at bounding box center [313, 143] width 528 height 228
click at [616, 12] on icon "Close slideshow" at bounding box center [614, 11] width 8 height 8
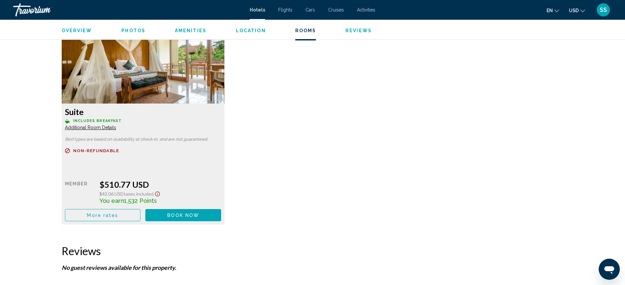
scroll to position [907, 0]
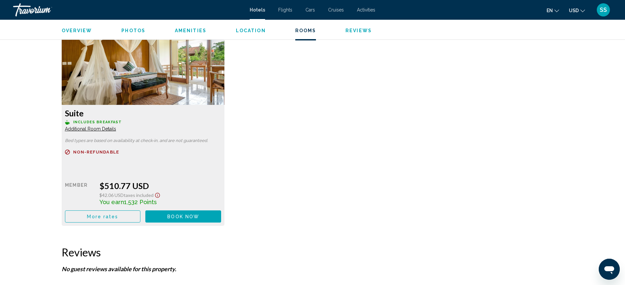
click at [182, 95] on img "Main content" at bounding box center [143, 64] width 163 height 82
click at [190, 215] on span "Book now" at bounding box center [183, 216] width 32 height 5
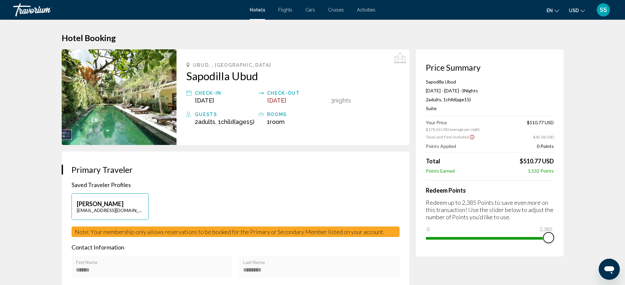
drag, startPoint x: 431, startPoint y: 225, endPoint x: 575, endPoint y: 239, distance: 144.4
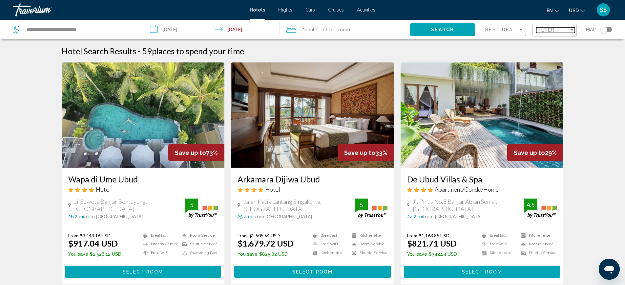
click at [557, 30] on div "Filter" at bounding box center [552, 29] width 33 height 5
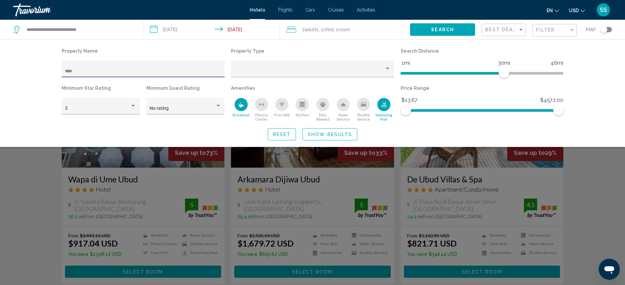
click at [607, 31] on div "Toggle map" at bounding box center [604, 29] width 7 height 7
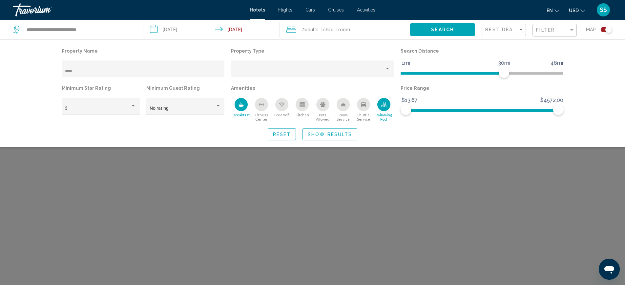
scroll to position [39, 0]
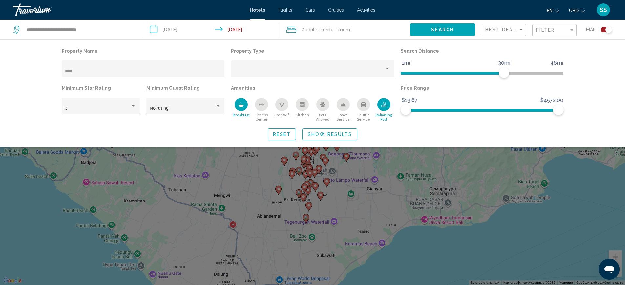
click at [503, 170] on div "Search widget" at bounding box center [312, 191] width 625 height 186
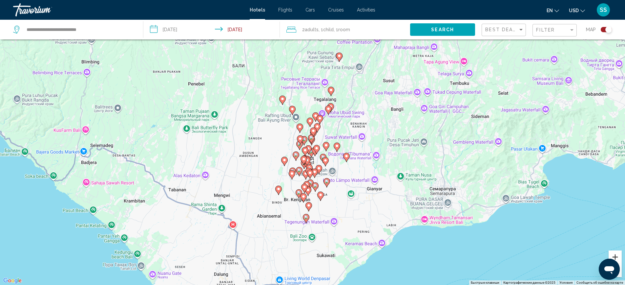
click at [617, 256] on button "Увеличить" at bounding box center [615, 256] width 13 height 13
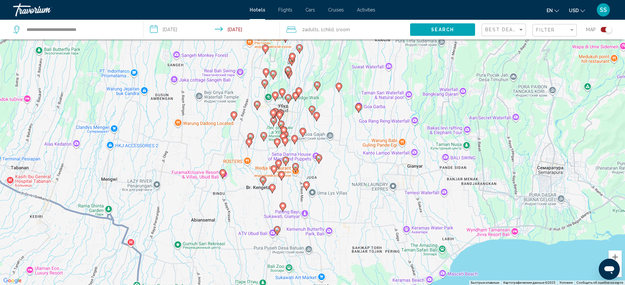
drag, startPoint x: 348, startPoint y: 203, endPoint x: 326, endPoint y: 133, distance: 73.6
click at [326, 133] on div "Чтобы активировать перетаскивание с помощью клавиатуры, нажмите Alt + Ввод. Пос…" at bounding box center [312, 142] width 625 height 285
click at [616, 253] on button "Увеличить" at bounding box center [615, 256] width 13 height 13
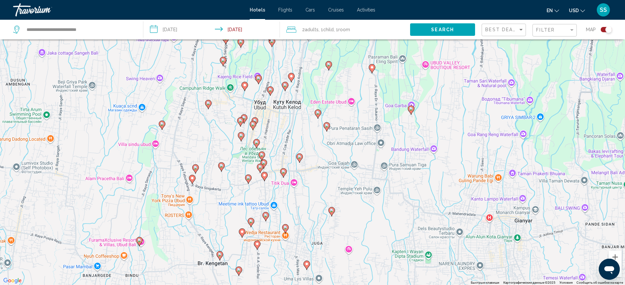
drag, startPoint x: 291, startPoint y: 106, endPoint x: 301, endPoint y: 144, distance: 39.2
click at [301, 144] on div "Чтобы активировать перетаскивание с помощью клавиатуры, нажмите Alt + Ввод. Пос…" at bounding box center [312, 142] width 625 height 285
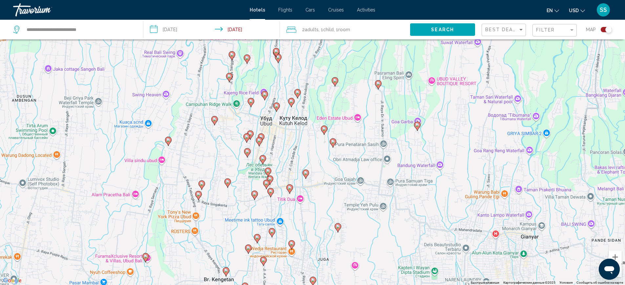
click at [267, 168] on icon "Main content" at bounding box center [268, 171] width 6 height 9
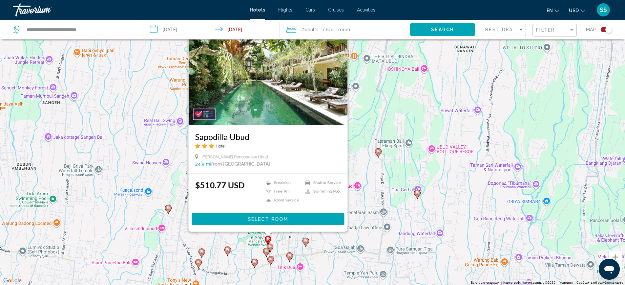
click at [414, 187] on div "Чтобы активировать перетаскивание с помощью клавиатуры, нажмите Alt + Ввод. Пос…" at bounding box center [312, 142] width 625 height 285
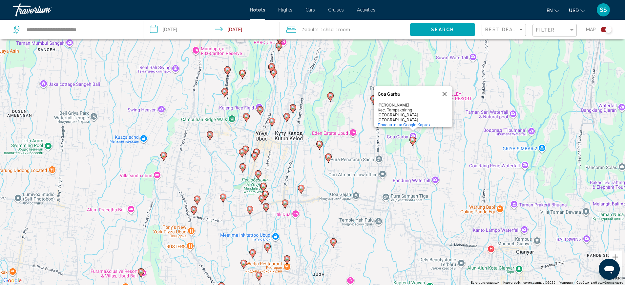
drag, startPoint x: 333, startPoint y: 230, endPoint x: 323, endPoint y: 191, distance: 39.7
click at [326, 190] on div "Чтобы активировать перетаскивание с помощью клавиатуры, нажмите Alt + Ввод. Пос…" at bounding box center [312, 142] width 625 height 285
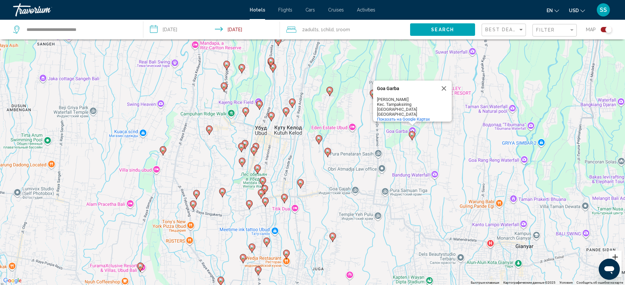
click at [618, 255] on button "Увеличить" at bounding box center [615, 256] width 13 height 13
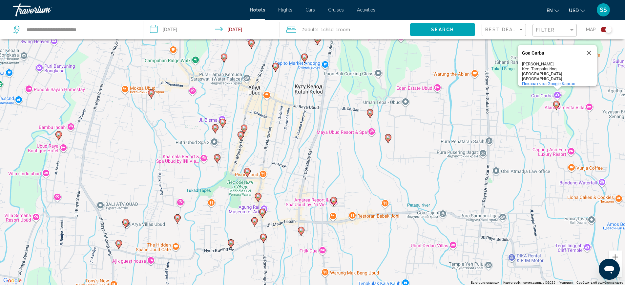
drag, startPoint x: 281, startPoint y: 194, endPoint x: 327, endPoint y: 165, distance: 54.0
click at [327, 165] on div "Чтобы активировать перетаскивание с помощью клавиатуры, нажмите Alt + Ввод. Пос…" at bounding box center [312, 142] width 625 height 285
click at [246, 172] on image "Main content" at bounding box center [248, 171] width 4 height 4
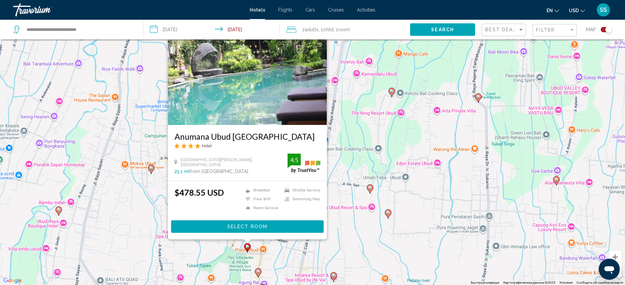
click at [379, 161] on div "Чтобы активировать перетаскивание с помощью клавиатуры, нажмите Alt + Ввод. Пос…" at bounding box center [312, 142] width 625 height 285
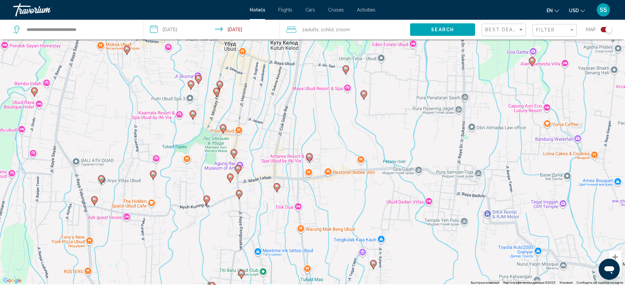
drag, startPoint x: 321, startPoint y: 242, endPoint x: 296, endPoint y: 122, distance: 122.0
click at [296, 122] on div "Чтобы активировать перетаскивание с помощью клавиатуры, нажмите Alt + Ввод. Пос…" at bounding box center [312, 142] width 625 height 285
click at [239, 168] on image "Main content" at bounding box center [238, 168] width 4 height 4
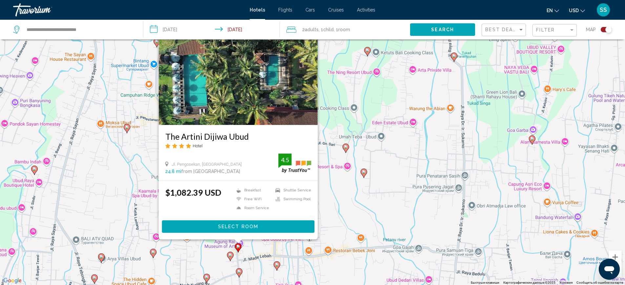
click at [360, 168] on div "Чтобы активировать перетаскивание с помощью клавиатуры, нажмите Alt + Ввод. Пос…" at bounding box center [312, 142] width 625 height 285
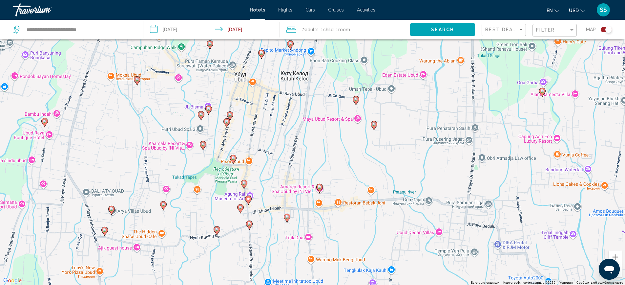
drag, startPoint x: 266, startPoint y: 228, endPoint x: 276, endPoint y: 180, distance: 49.6
click at [276, 180] on div "Чтобы активировать перетаскивание с помощью клавиатуры, нажмите Alt + Ввод. Пос…" at bounding box center [312, 142] width 625 height 285
click at [240, 207] on image "Main content" at bounding box center [241, 207] width 4 height 4
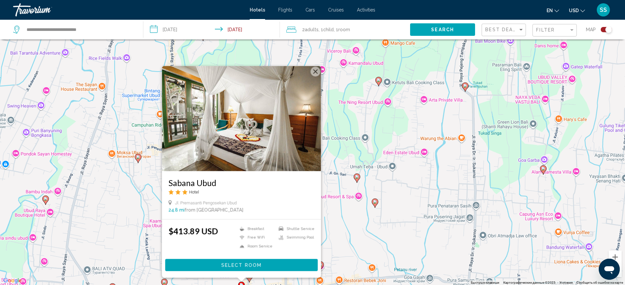
drag, startPoint x: 363, startPoint y: 100, endPoint x: 364, endPoint y: 148, distance: 47.6
click at [364, 148] on div "Чтобы активировать перетаскивание с помощью клавиатуры, нажмите Alt + Ввод. Пос…" at bounding box center [312, 142] width 625 height 285
click at [364, 150] on div "Чтобы активировать перетаскивание с помощью клавиатуры, нажмите Alt + Ввод. Пос…" at bounding box center [312, 142] width 625 height 285
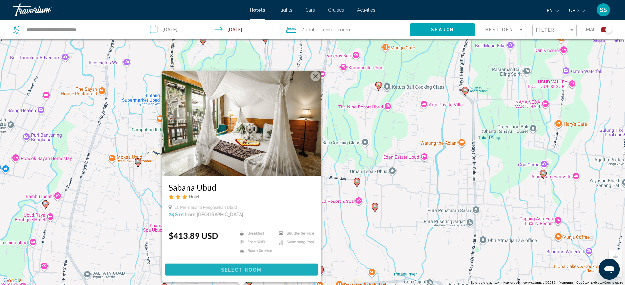
click at [244, 271] on span "Select Room" at bounding box center [241, 269] width 40 height 5
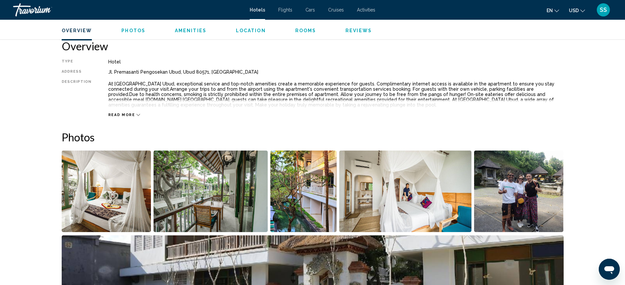
scroll to position [222, 0]
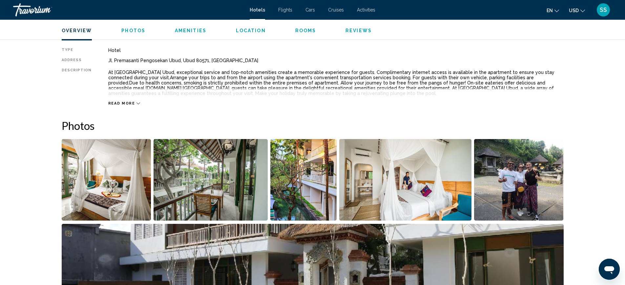
click at [130, 180] on img "Open full-screen image slider" at bounding box center [107, 179] width 90 height 81
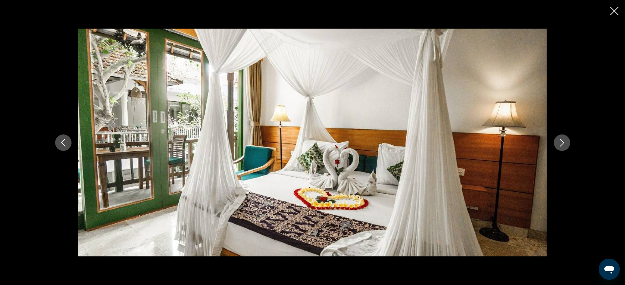
click at [564, 140] on icon "Next image" at bounding box center [562, 143] width 8 height 8
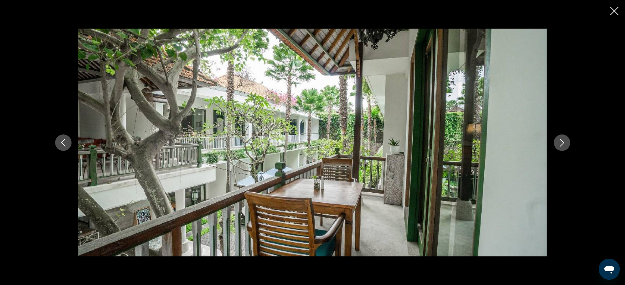
click at [564, 140] on icon "Next image" at bounding box center [562, 143] width 8 height 8
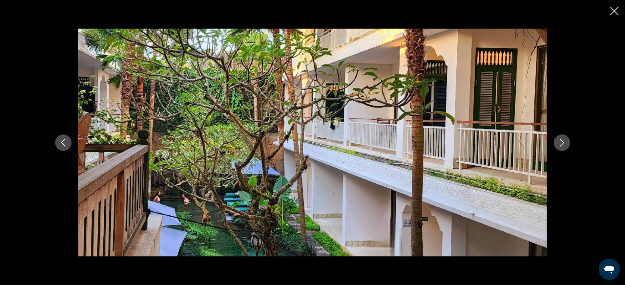
click at [563, 141] on icon "Next image" at bounding box center [562, 143] width 8 height 8
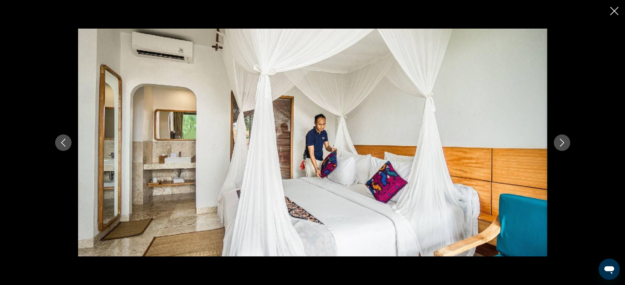
click at [563, 142] on icon "Next image" at bounding box center [562, 143] width 8 height 8
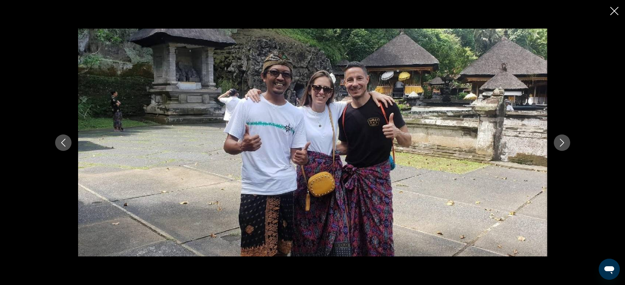
click at [563, 142] on icon "Next image" at bounding box center [562, 143] width 8 height 8
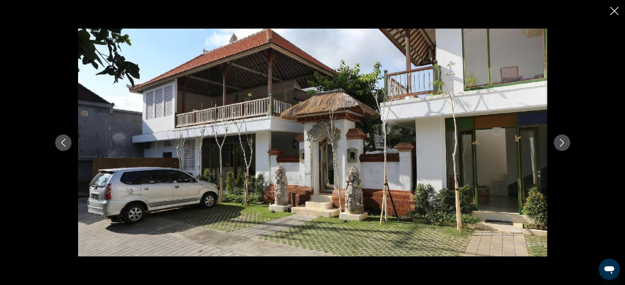
click at [562, 144] on icon "Next image" at bounding box center [562, 143] width 8 height 8
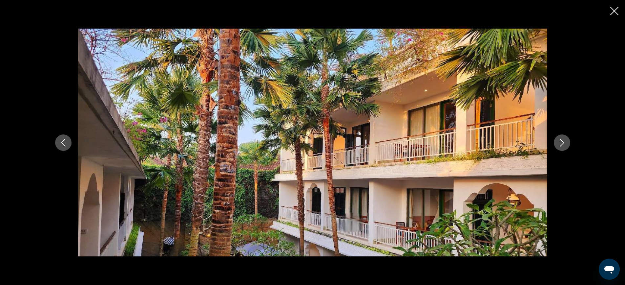
click at [561, 146] on icon "Next image" at bounding box center [562, 143] width 8 height 8
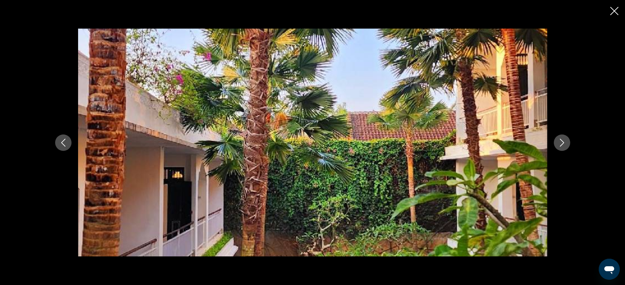
click at [560, 147] on button "Next image" at bounding box center [562, 142] width 16 height 16
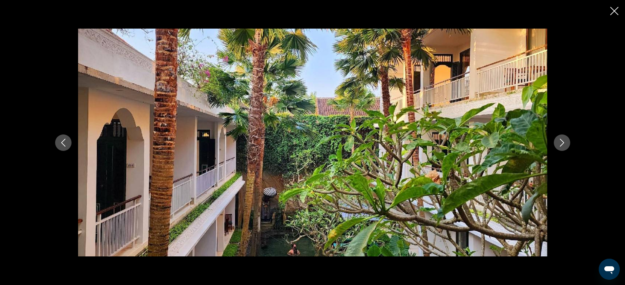
click at [560, 149] on button "Next image" at bounding box center [562, 142] width 16 height 16
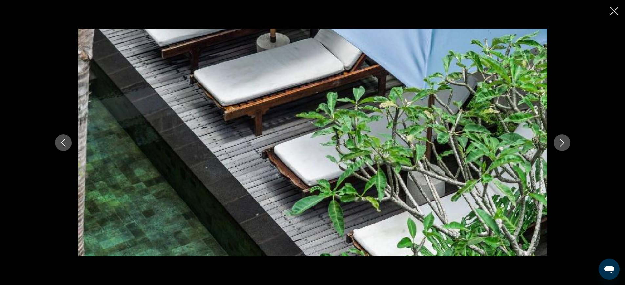
click at [560, 149] on button "Next image" at bounding box center [562, 142] width 16 height 16
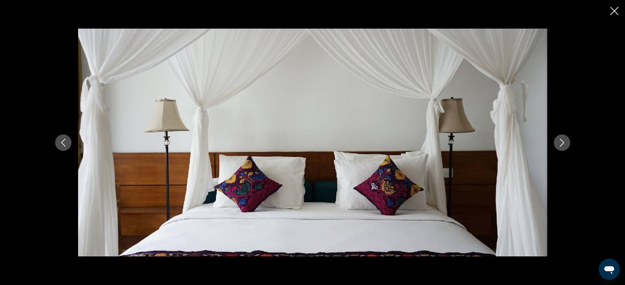
click at [560, 149] on button "Next image" at bounding box center [562, 142] width 16 height 16
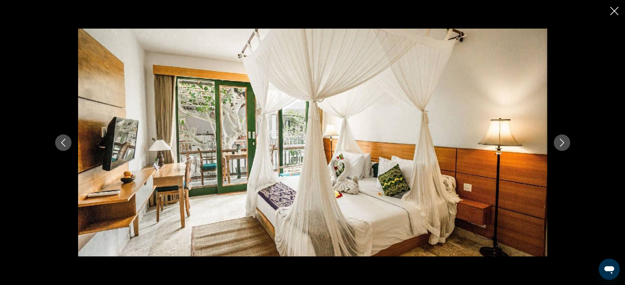
click at [560, 149] on button "Next image" at bounding box center [562, 142] width 16 height 16
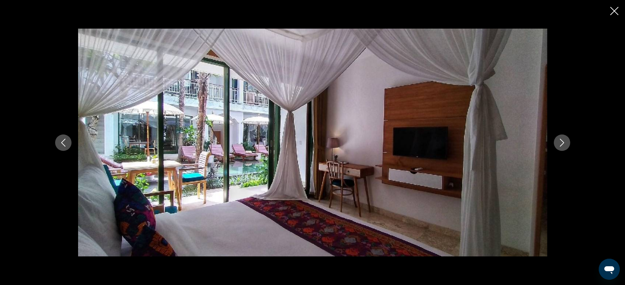
click at [560, 149] on button "Next image" at bounding box center [562, 142] width 16 height 16
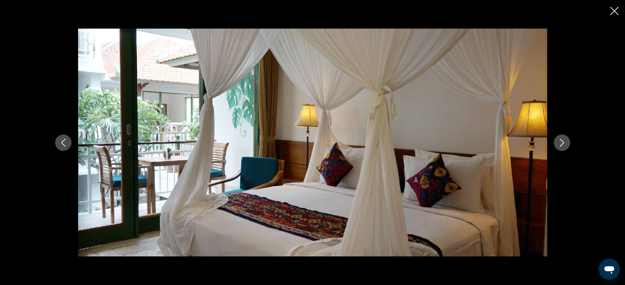
click at [560, 149] on button "Next image" at bounding box center [562, 142] width 16 height 16
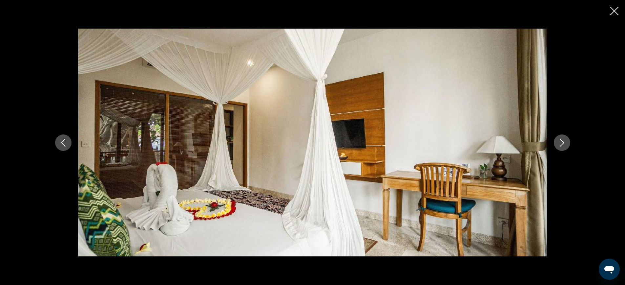
click at [560, 149] on button "Next image" at bounding box center [562, 142] width 16 height 16
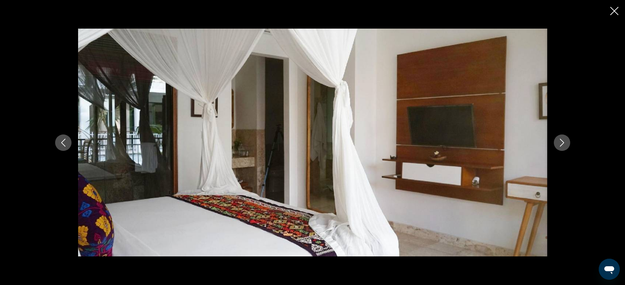
click at [560, 149] on button "Next image" at bounding box center [562, 142] width 16 height 16
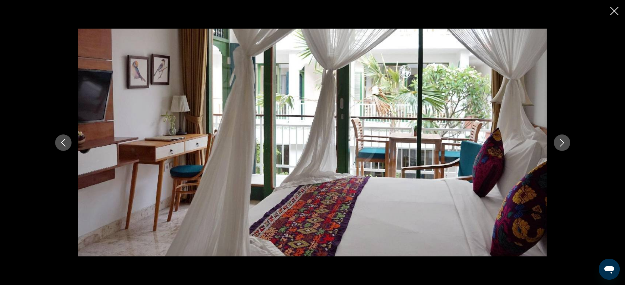
click at [560, 149] on button "Next image" at bounding box center [562, 142] width 16 height 16
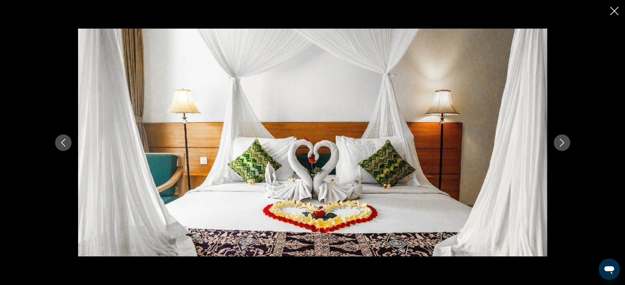
click at [560, 149] on button "Next image" at bounding box center [562, 142] width 16 height 16
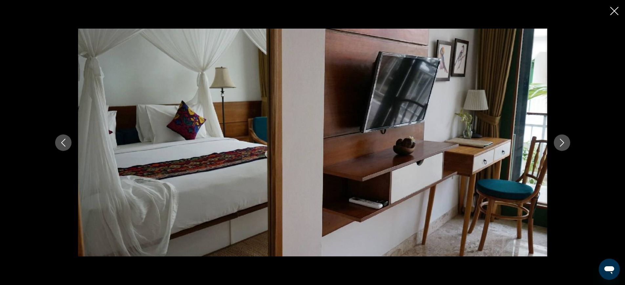
click at [559, 149] on button "Next image" at bounding box center [562, 142] width 16 height 16
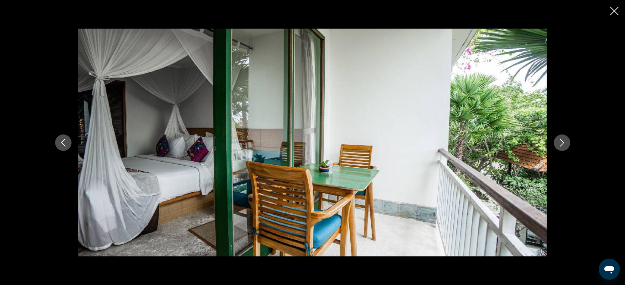
click at [560, 143] on icon "Next image" at bounding box center [562, 143] width 8 height 8
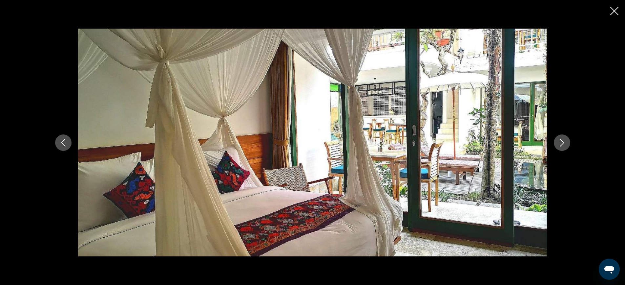
click at [560, 143] on icon "Next image" at bounding box center [562, 143] width 8 height 8
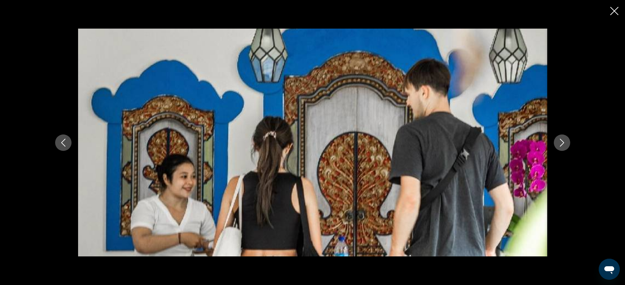
click at [560, 143] on icon "Next image" at bounding box center [562, 143] width 8 height 8
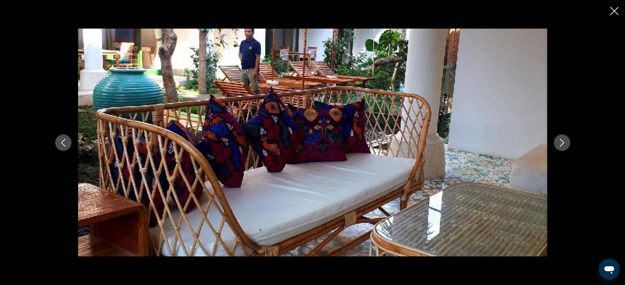
click at [560, 143] on icon "Next image" at bounding box center [562, 143] width 8 height 8
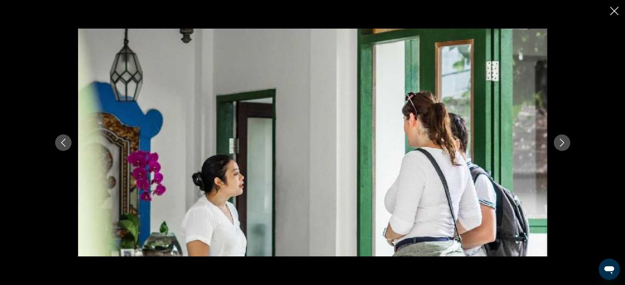
click at [612, 8] on icon "Close slideshow" at bounding box center [614, 11] width 8 height 8
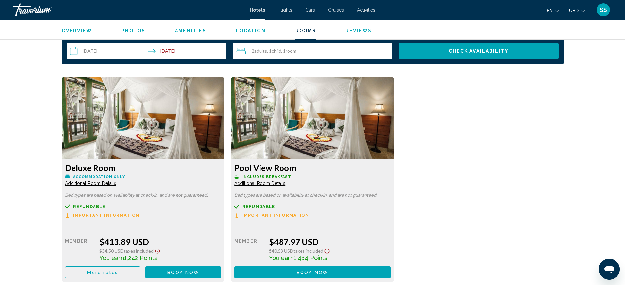
scroll to position [835, 0]
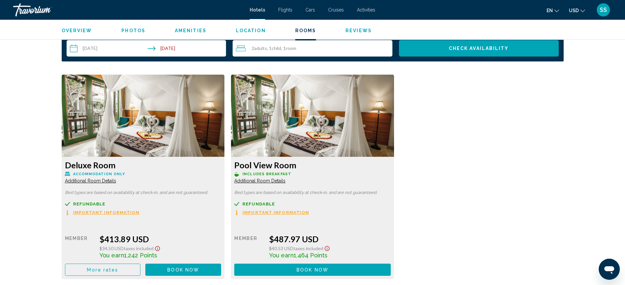
click at [225, 107] on img "Main content" at bounding box center [143, 116] width 163 height 82
click at [199, 269] on span "Book now" at bounding box center [183, 269] width 32 height 5
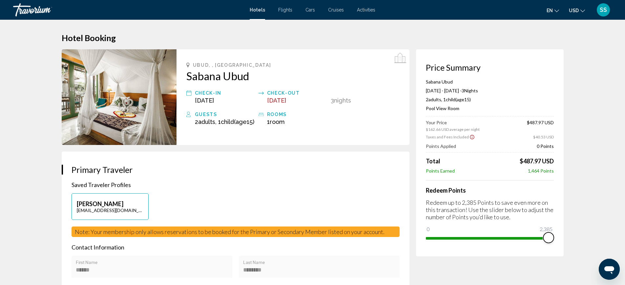
drag, startPoint x: 430, startPoint y: 228, endPoint x: 567, endPoint y: 241, distance: 137.9
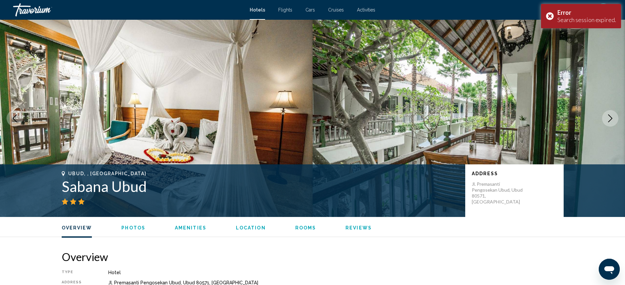
scroll to position [236, 0]
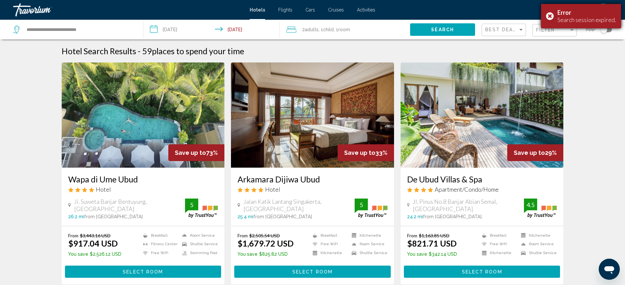
click at [553, 13] on div "Error Search session expired." at bounding box center [581, 16] width 80 height 24
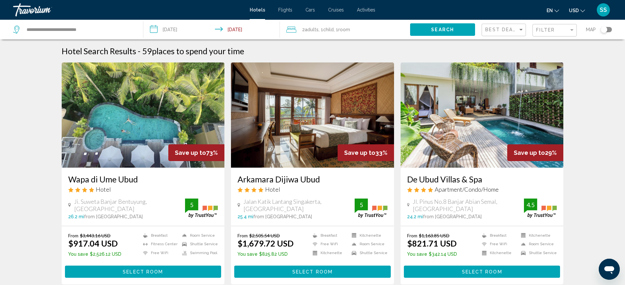
click at [610, 28] on div "Toggle map" at bounding box center [606, 29] width 11 height 5
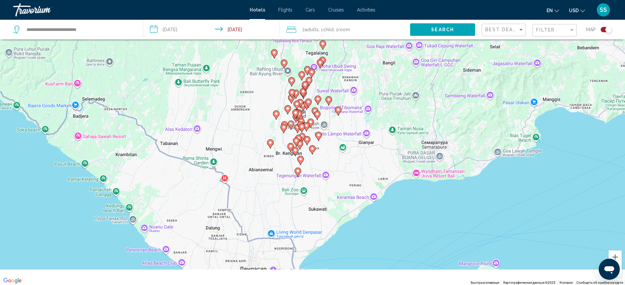
drag, startPoint x: 367, startPoint y: 139, endPoint x: 358, endPoint y: 99, distance: 40.2
click at [358, 99] on div "Чтобы активировать перетаскивание с помощью клавиатуры, нажмите Alt + Ввод. Пос…" at bounding box center [312, 142] width 625 height 285
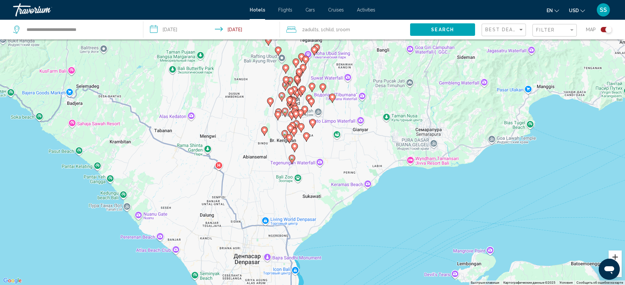
drag, startPoint x: 616, startPoint y: 253, endPoint x: 615, endPoint y: 248, distance: 4.7
click at [615, 252] on button "Увеличить" at bounding box center [615, 256] width 13 height 13
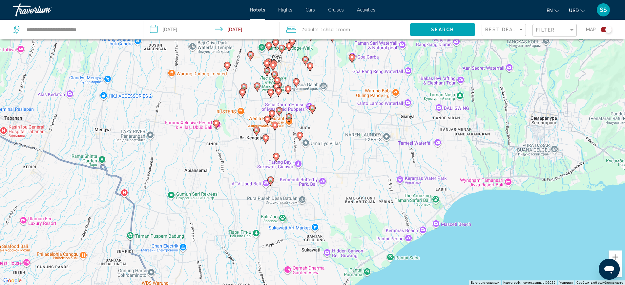
click at [615, 248] on div "Чтобы активировать перетаскивание с помощью клавиатуры, нажмите Alt + Ввод. Пос…" at bounding box center [312, 142] width 625 height 285
click at [614, 253] on button "Увеличить" at bounding box center [615, 256] width 13 height 13
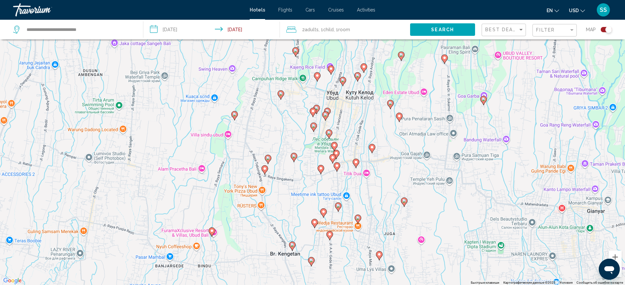
drag, startPoint x: 353, startPoint y: 130, endPoint x: 445, endPoint y: 252, distance: 152.3
click at [445, 252] on div "Чтобы активировать перетаскивание с помощью клавиатуры, нажмите Alt + Ввод. Пос…" at bounding box center [312, 142] width 625 height 285
click at [335, 144] on image "Main content" at bounding box center [334, 145] width 4 height 4
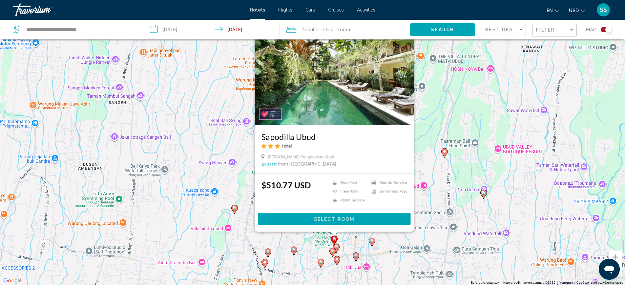
click at [476, 142] on div "Чтобы активировать перетаскивание с помощью клавиатуры, нажмите Alt + Ввод. Пос…" at bounding box center [312, 142] width 625 height 285
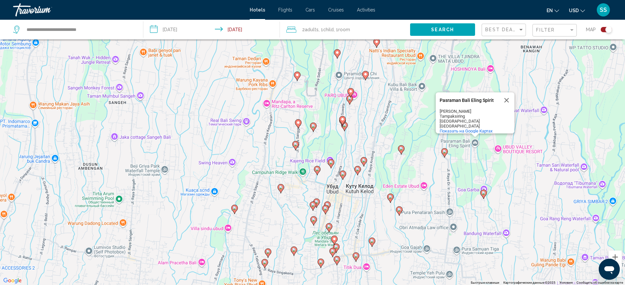
click at [336, 246] on image "Main content" at bounding box center [336, 247] width 4 height 4
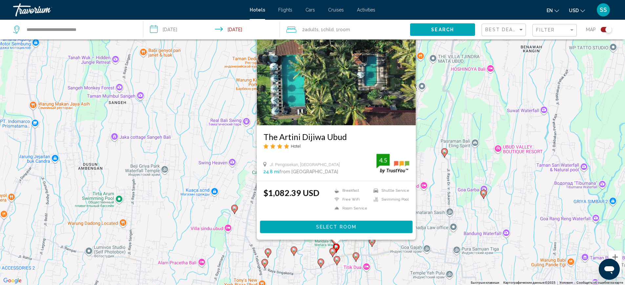
click at [437, 222] on div "Чтобы активировать перетаскивание с помощью клавиатуры, нажмите Alt + Ввод. Пос…" at bounding box center [312, 142] width 625 height 285
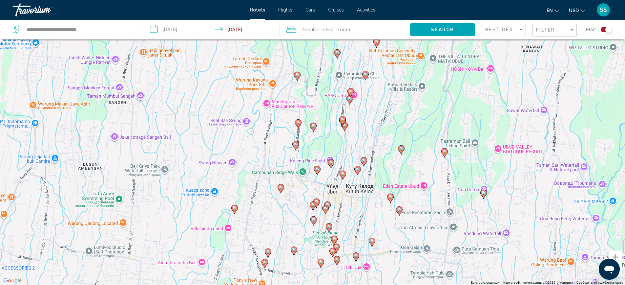
click at [332, 248] on icon "Main content" at bounding box center [333, 251] width 6 height 9
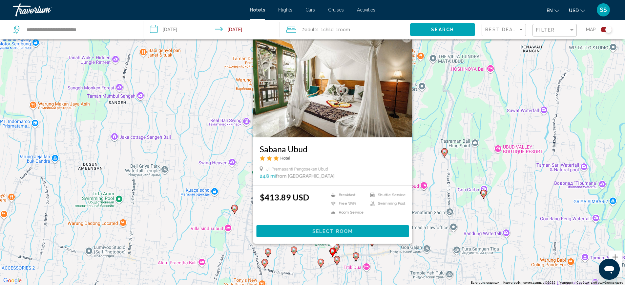
click at [450, 214] on div "Чтобы активировать перетаскивание с помощью клавиатуры, нажмите Alt + Ввод. Пос…" at bounding box center [312, 142] width 625 height 285
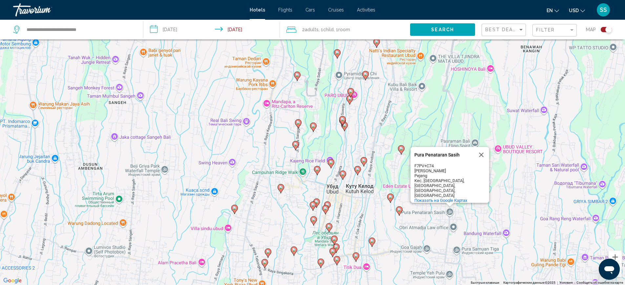
click at [321, 262] on image "Main content" at bounding box center [321, 262] width 4 height 4
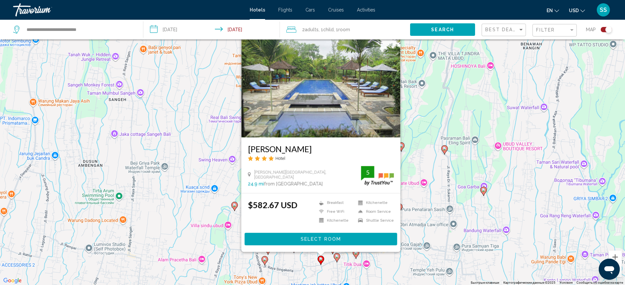
click at [428, 114] on div "Чтобы активировать перетаскивание с помощью клавиатуры, нажмите Alt + Ввод. Пос…" at bounding box center [312, 142] width 625 height 285
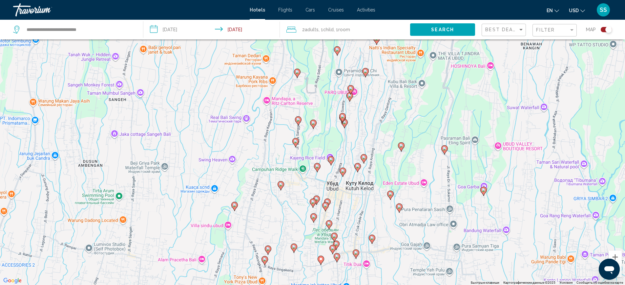
click at [337, 257] on image "Main content" at bounding box center [337, 256] width 4 height 4
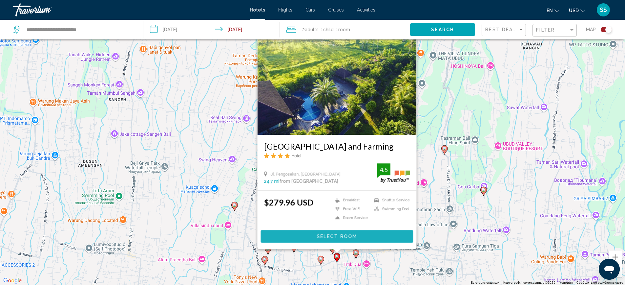
click at [341, 236] on span "Select Room" at bounding box center [337, 236] width 40 height 5
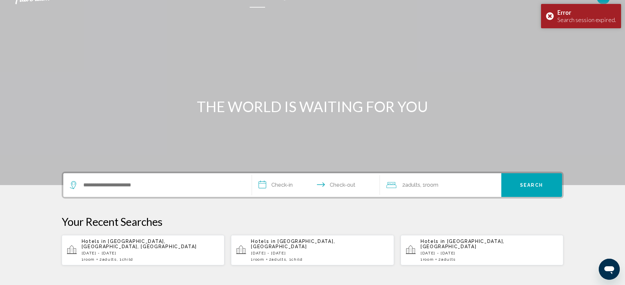
scroll to position [45, 0]
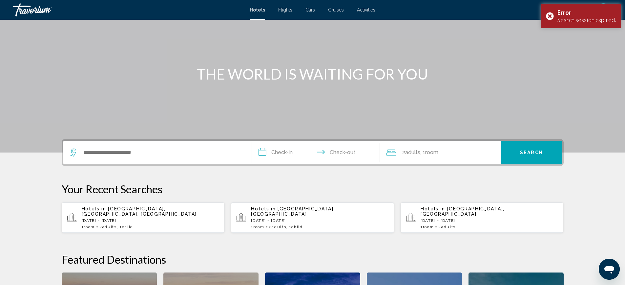
click at [159, 218] on div "Hotels in [GEOGRAPHIC_DATA], [GEOGRAPHIC_DATA], [GEOGRAPHIC_DATA] [DATE] - [DAT…" at bounding box center [151, 217] width 138 height 23
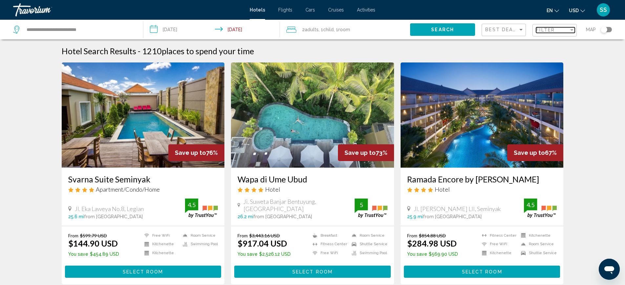
click at [547, 30] on span "Filter" at bounding box center [545, 29] width 19 height 5
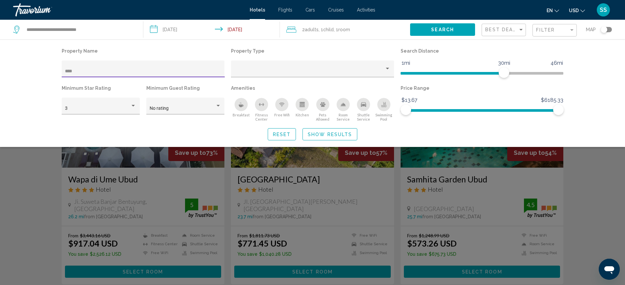
type input "****"
click at [241, 105] on icon "Breakfast" at bounding box center [241, 105] width 5 height 3
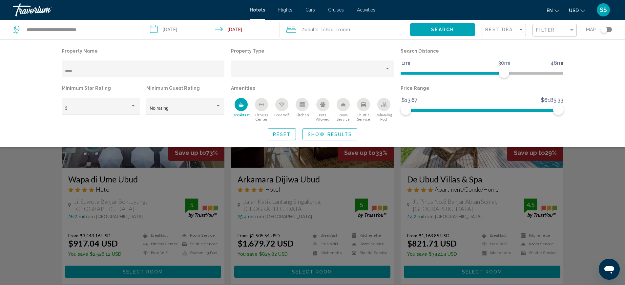
click at [385, 105] on icon "Swimming Pool" at bounding box center [383, 105] width 5 height 1
click at [329, 130] on button "Show Results" at bounding box center [330, 134] width 55 height 12
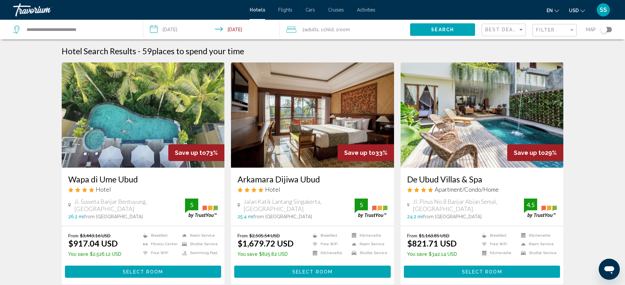
click at [607, 29] on div "Toggle map" at bounding box center [604, 29] width 7 height 7
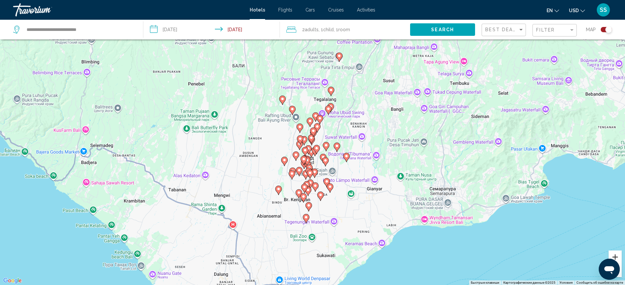
click at [618, 254] on button "Увеличить" at bounding box center [615, 256] width 13 height 13
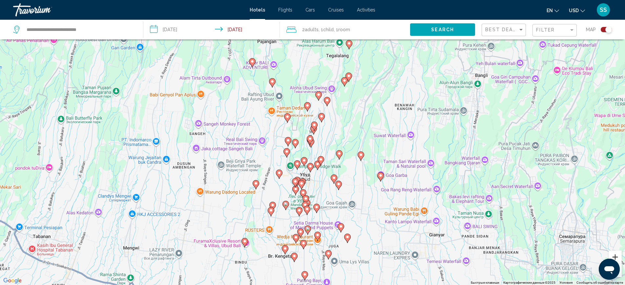
click at [618, 254] on button "Увеличить" at bounding box center [615, 256] width 13 height 13
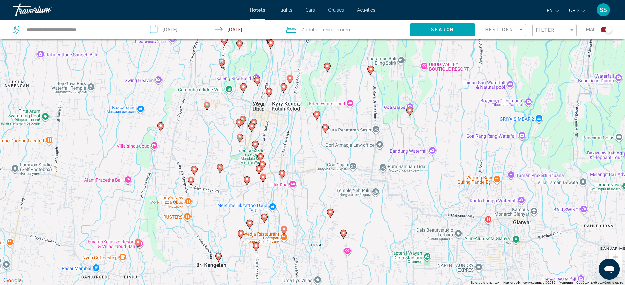
drag, startPoint x: 378, startPoint y: 208, endPoint x: 339, endPoint y: 107, distance: 108.6
click at [339, 107] on div "Чтобы активировать перетаскивание с помощью клавиатуры, нажмите Alt + Ввод. Пос…" at bounding box center [312, 142] width 625 height 285
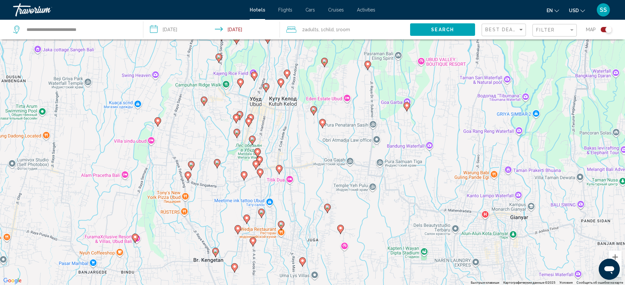
click at [262, 174] on icon "Main content" at bounding box center [260, 172] width 6 height 9
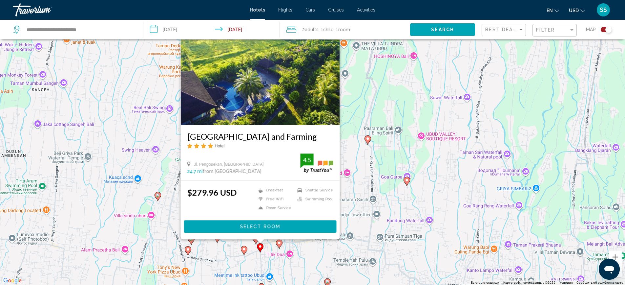
click at [267, 228] on span "Select Room" at bounding box center [260, 226] width 40 height 5
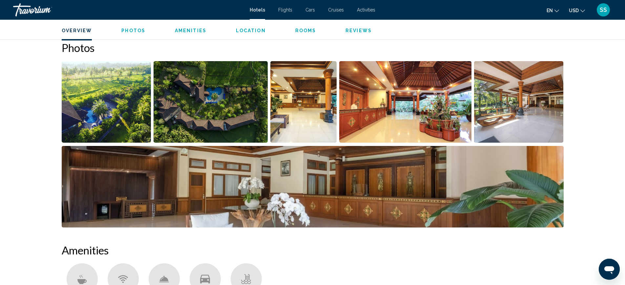
scroll to position [343, 0]
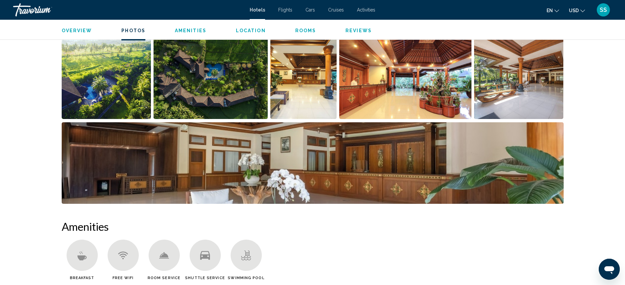
click at [132, 95] on img "Open full-screen image slider" at bounding box center [107, 77] width 90 height 81
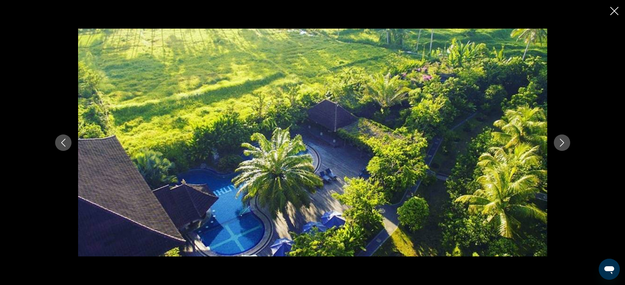
click at [561, 139] on icon "Next image" at bounding box center [562, 143] width 8 height 8
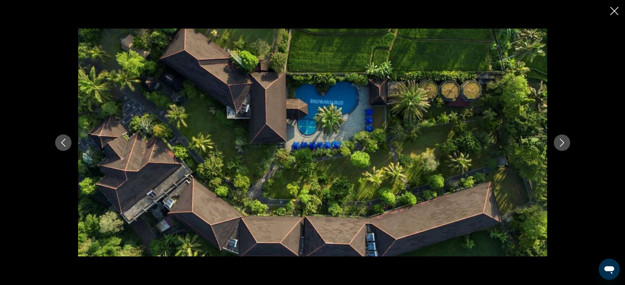
click at [561, 139] on icon "Next image" at bounding box center [562, 143] width 8 height 8
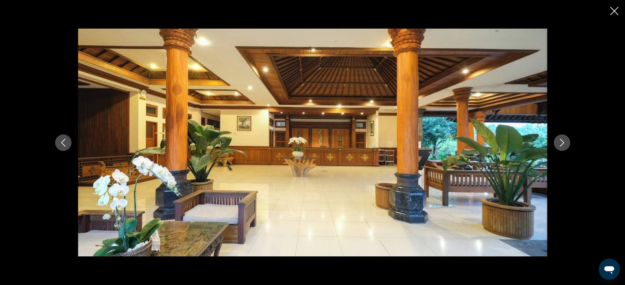
click at [561, 139] on icon "Next image" at bounding box center [562, 143] width 8 height 8
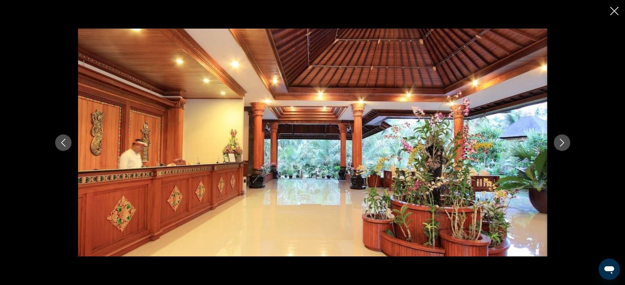
click at [561, 139] on icon "Next image" at bounding box center [562, 143] width 8 height 8
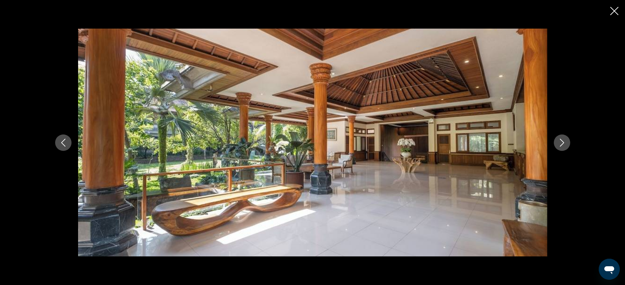
click at [561, 139] on icon "Next image" at bounding box center [562, 143] width 8 height 8
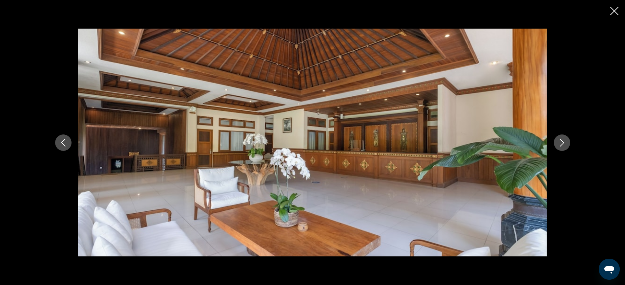
click at [561, 139] on icon "Next image" at bounding box center [562, 143] width 8 height 8
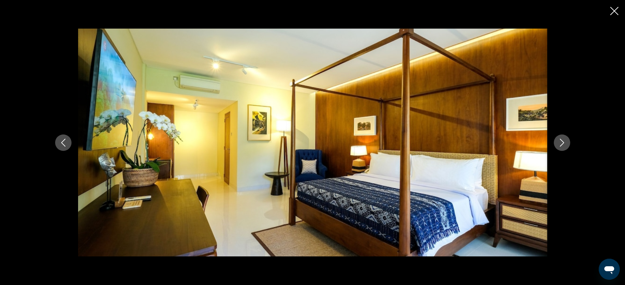
click at [561, 139] on icon "Next image" at bounding box center [562, 143] width 8 height 8
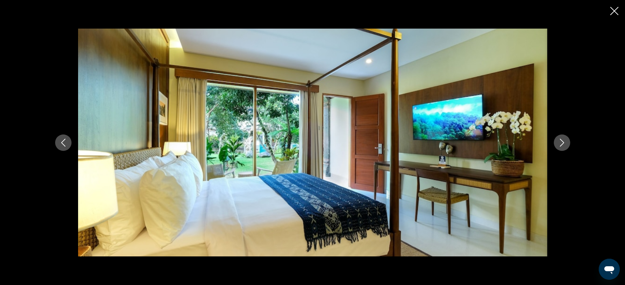
click at [561, 139] on icon "Next image" at bounding box center [562, 143] width 8 height 8
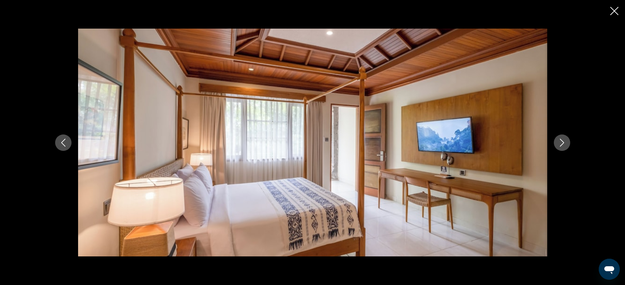
click at [561, 139] on icon "Next image" at bounding box center [562, 143] width 8 height 8
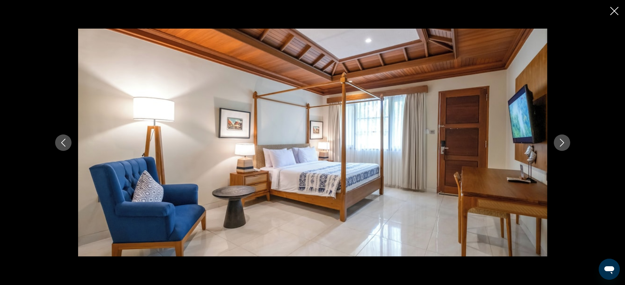
click at [562, 139] on icon "Next image" at bounding box center [562, 143] width 8 height 8
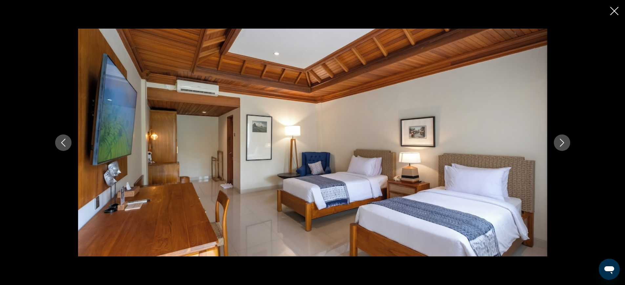
click at [562, 139] on icon "Next image" at bounding box center [562, 143] width 8 height 8
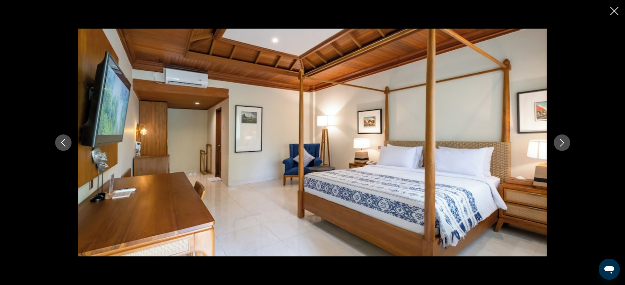
click at [562, 139] on icon "Next image" at bounding box center [562, 143] width 8 height 8
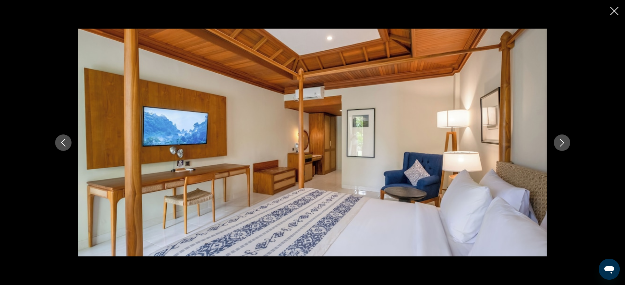
click at [562, 139] on icon "Next image" at bounding box center [562, 143] width 8 height 8
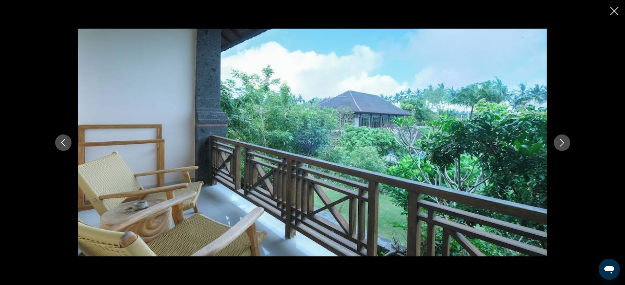
click at [562, 139] on icon "Next image" at bounding box center [562, 143] width 8 height 8
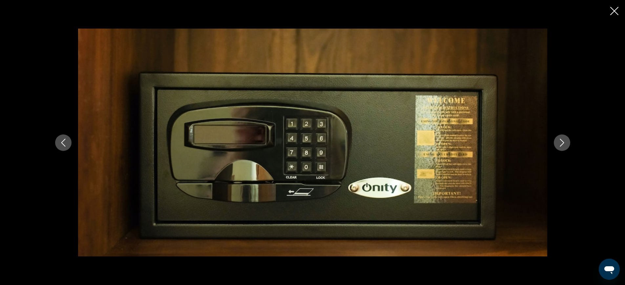
click at [562, 139] on icon "Next image" at bounding box center [562, 143] width 8 height 8
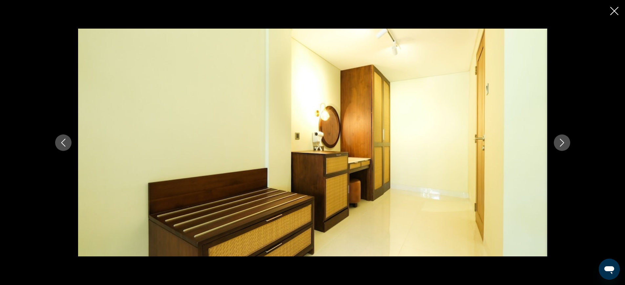
click at [562, 139] on icon "Next image" at bounding box center [562, 143] width 8 height 8
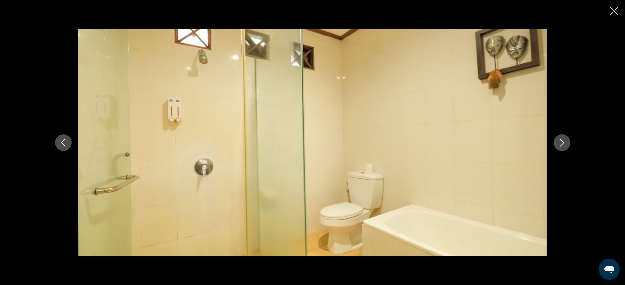
click at [562, 139] on icon "Next image" at bounding box center [562, 143] width 8 height 8
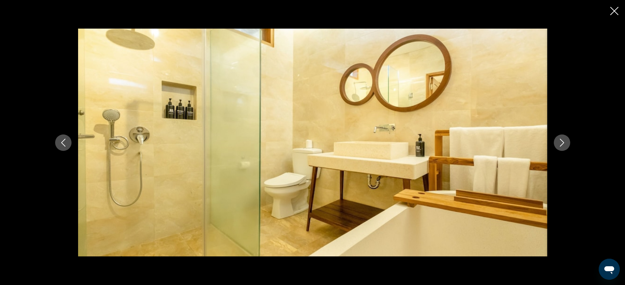
click at [615, 11] on icon "Close slideshow" at bounding box center [614, 11] width 8 height 8
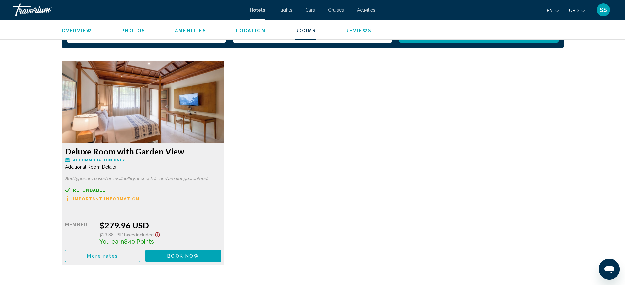
scroll to position [849, 0]
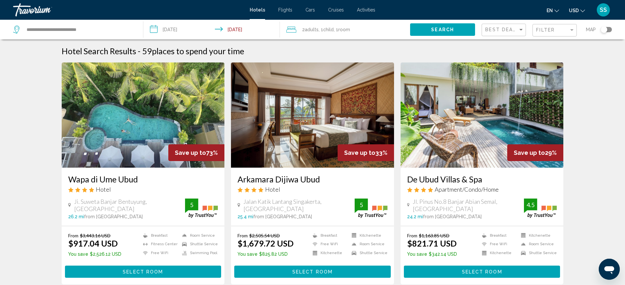
click at [608, 28] on div "Toggle map" at bounding box center [606, 29] width 11 height 5
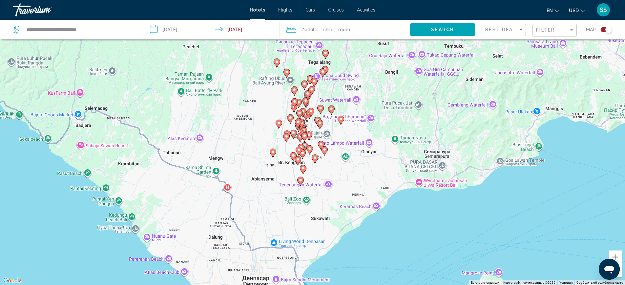
drag, startPoint x: 375, startPoint y: 178, endPoint x: 370, endPoint y: 140, distance: 38.5
click at [370, 140] on div "Чтобы активировать перетаскивание с помощью клавиатуры, нажмите Alt + Ввод. Пос…" at bounding box center [312, 142] width 625 height 285
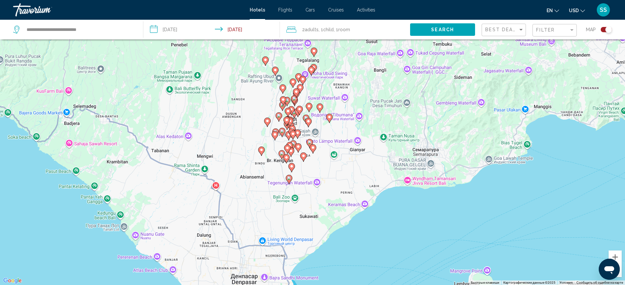
drag, startPoint x: 277, startPoint y: 209, endPoint x: 264, endPoint y: 207, distance: 12.7
click at [264, 207] on div "Чтобы активировать перетаскивание с помощью клавиатуры, нажмите Alt + Ввод. Пос…" at bounding box center [312, 142] width 625 height 285
click at [616, 252] on button "Увеличить" at bounding box center [615, 256] width 13 height 13
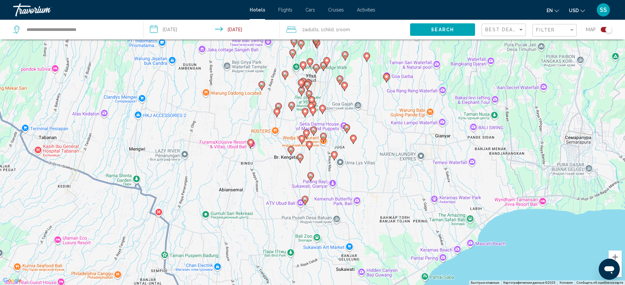
drag, startPoint x: 351, startPoint y: 181, endPoint x: 393, endPoint y: 160, distance: 46.5
click at [393, 160] on div "Чтобы активировать перетаскивание с помощью клавиатуры, нажмите Alt + Ввод. Пос…" at bounding box center [312, 142] width 625 height 285
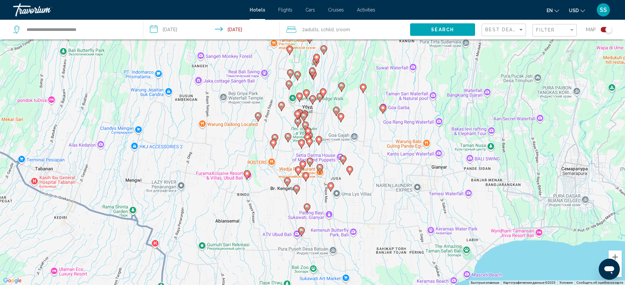
drag, startPoint x: 294, startPoint y: 184, endPoint x: 291, endPoint y: 216, distance: 32.4
click at [291, 216] on div "Чтобы активировать перетаскивание с помощью клавиатуры, нажмите Alt + Ввод. Пос…" at bounding box center [312, 142] width 625 height 285
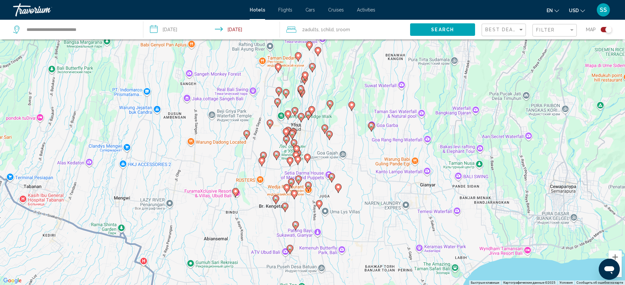
drag, startPoint x: 249, startPoint y: 175, endPoint x: 237, endPoint y: 194, distance: 22.6
click at [237, 194] on g "Main content" at bounding box center [235, 191] width 7 height 9
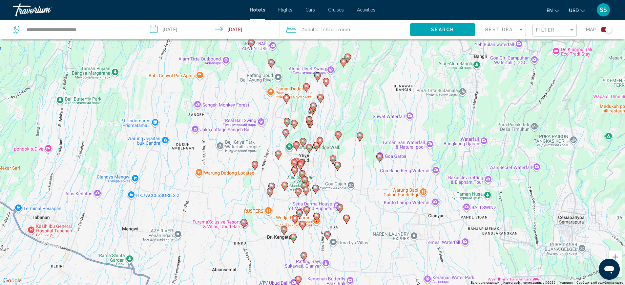
drag, startPoint x: 366, startPoint y: 164, endPoint x: 374, endPoint y: 195, distance: 32.2
click at [374, 195] on div "Чтобы активировать перетаскивание с помощью клавиатуры, нажмите Alt + Ввод. Пос…" at bounding box center [312, 142] width 625 height 285
click at [614, 251] on button "Увеличить" at bounding box center [615, 256] width 13 height 13
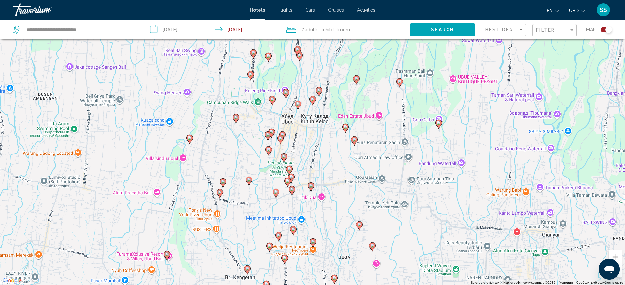
drag, startPoint x: 357, startPoint y: 216, endPoint x: 349, endPoint y: 159, distance: 58.3
click at [349, 159] on div "Чтобы активировать перетаскивание с помощью клавиатуры, нажмите Alt + Ввод. Пос…" at bounding box center [312, 142] width 625 height 285
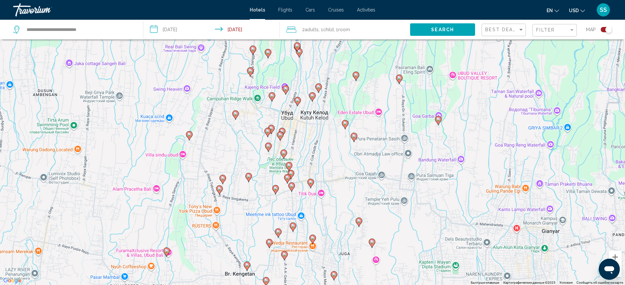
click at [298, 103] on icon "Main content" at bounding box center [297, 101] width 6 height 9
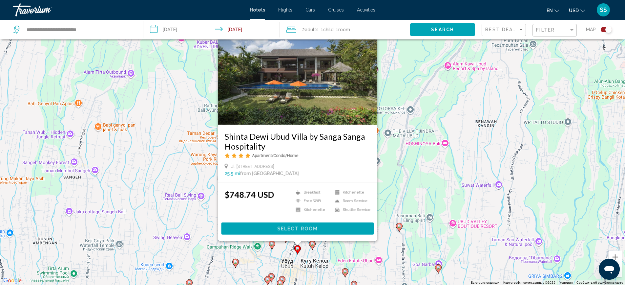
click at [402, 114] on div "Чтобы активировать перетаскивание с помощью клавиатуры, нажмите Alt + Ввод. Пос…" at bounding box center [312, 142] width 625 height 285
